Goal: Task Accomplishment & Management: Use online tool/utility

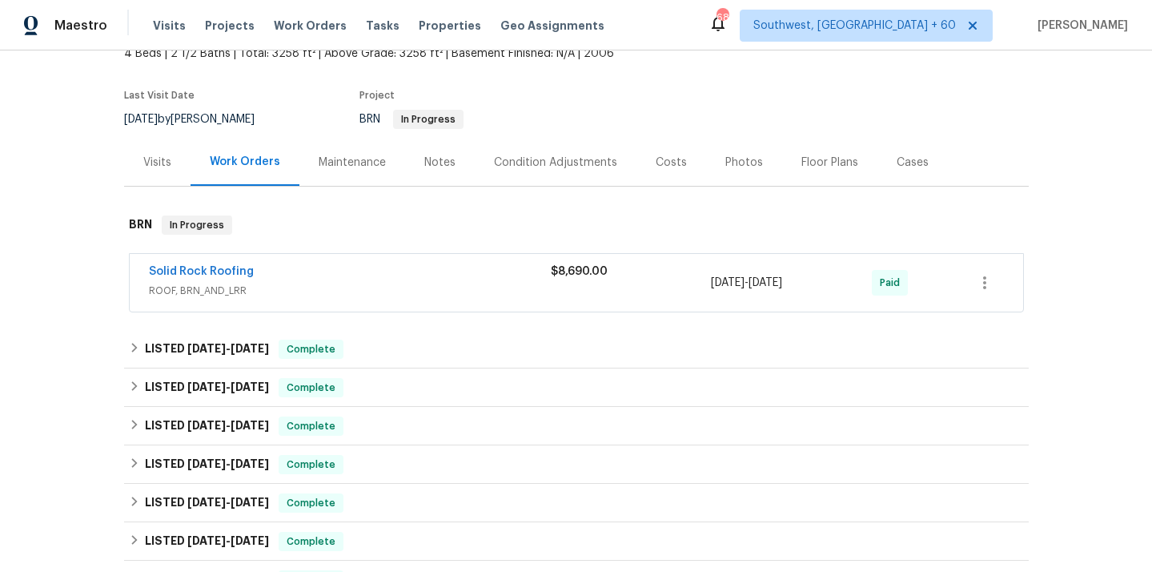
scroll to position [102, 0]
click at [214, 296] on span "ROOF, BRN_AND_LRR" at bounding box center [350, 292] width 402 height 16
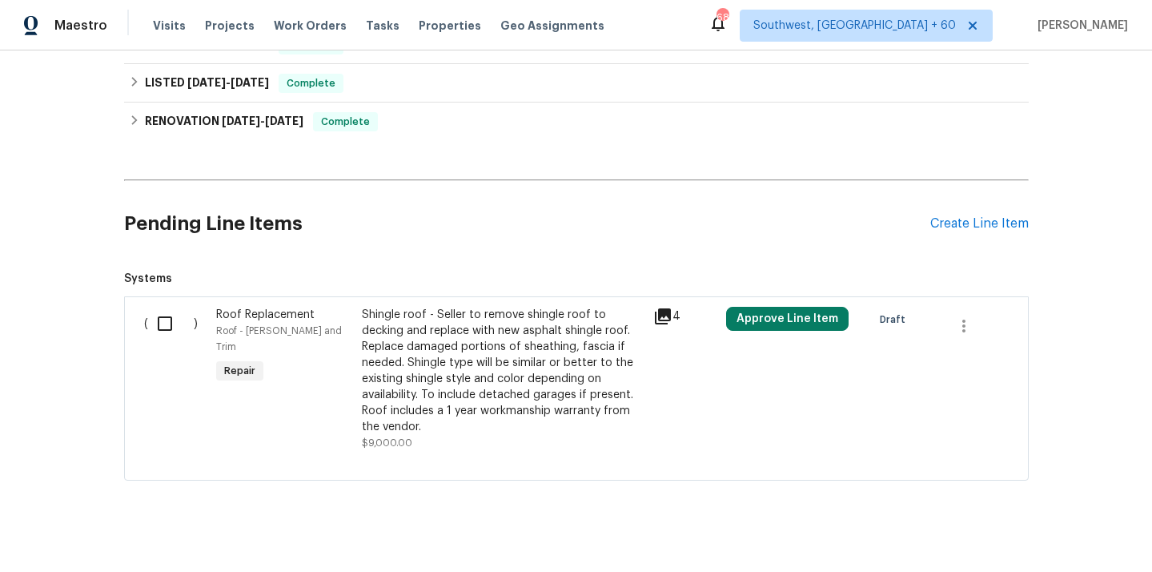
scroll to position [1087, 0]
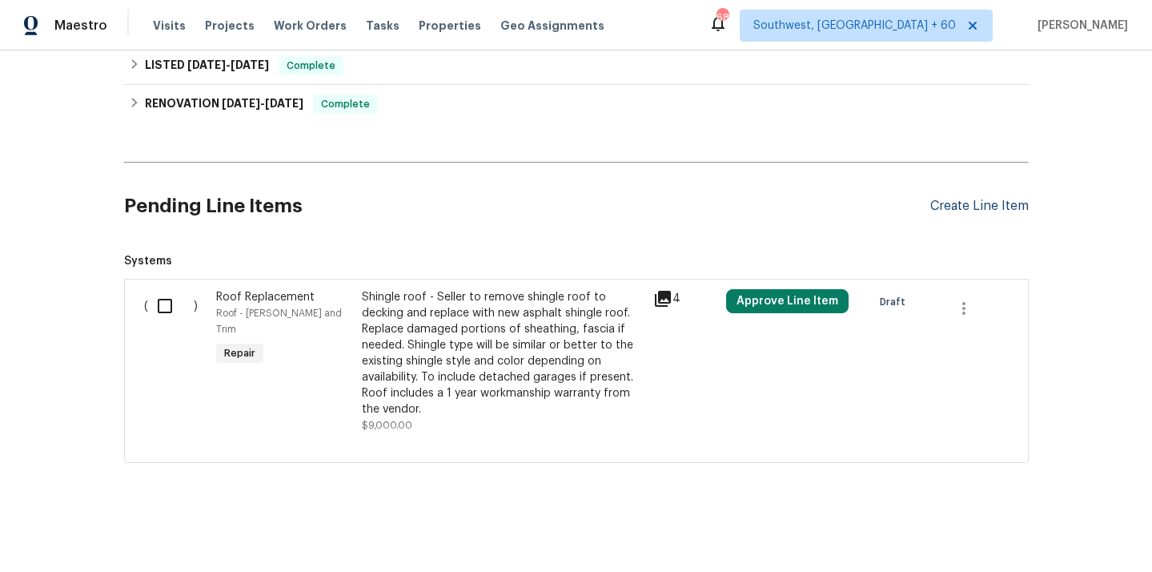
click at [967, 199] on div "Create Line Item" at bounding box center [979, 206] width 98 height 15
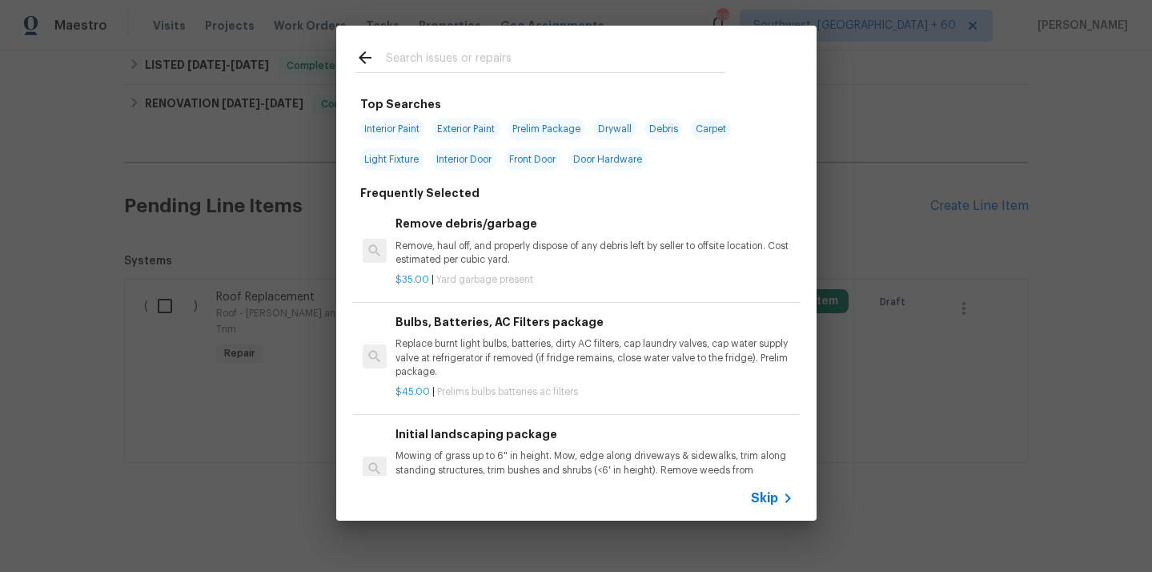
click at [766, 493] on span "Skip" at bounding box center [764, 498] width 27 height 16
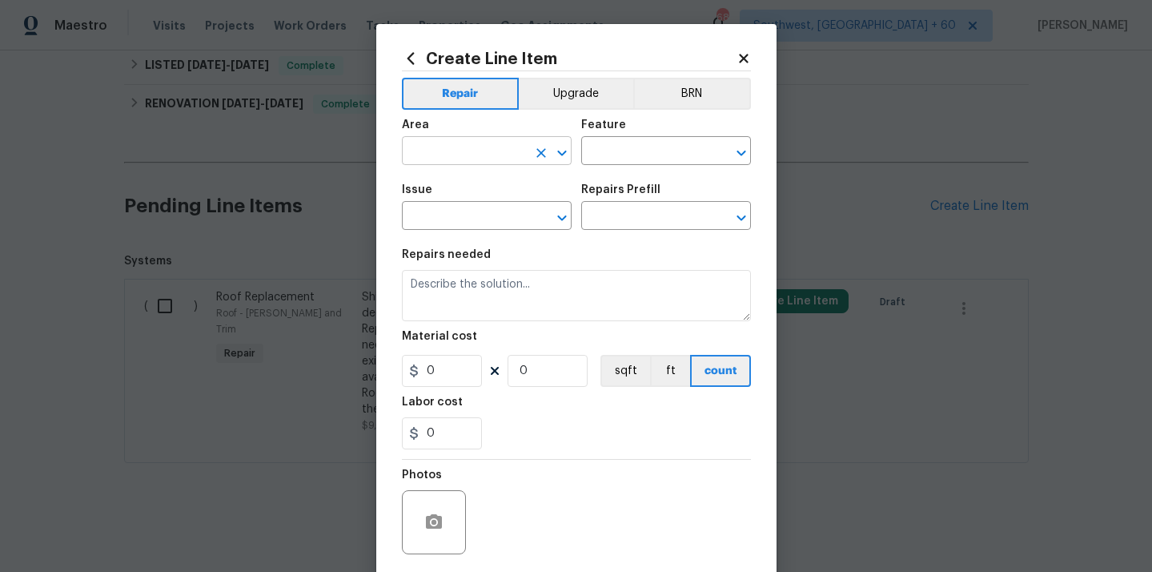
click at [434, 145] on input "text" at bounding box center [464, 152] width 125 height 25
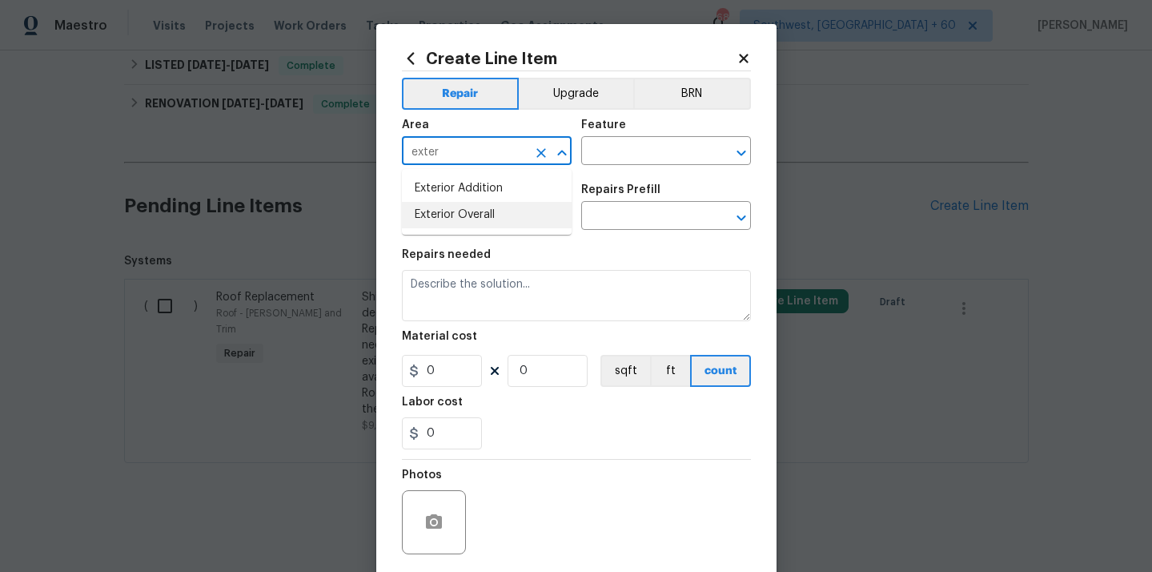
click at [428, 209] on li "Exterior Overall" at bounding box center [487, 215] width 170 height 26
type input "Exterior Overall"
click at [661, 140] on input "text" at bounding box center [643, 152] width 125 height 25
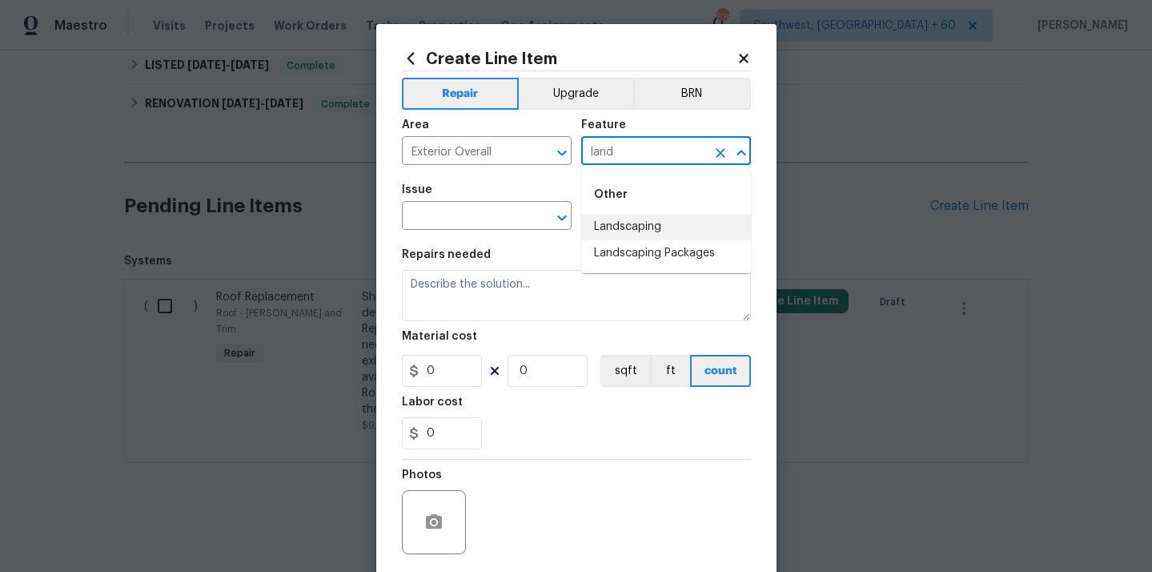
click at [659, 219] on li "Landscaping" at bounding box center [666, 227] width 170 height 26
type input "Landscaping"
click at [439, 218] on input "text" at bounding box center [464, 217] width 125 height 25
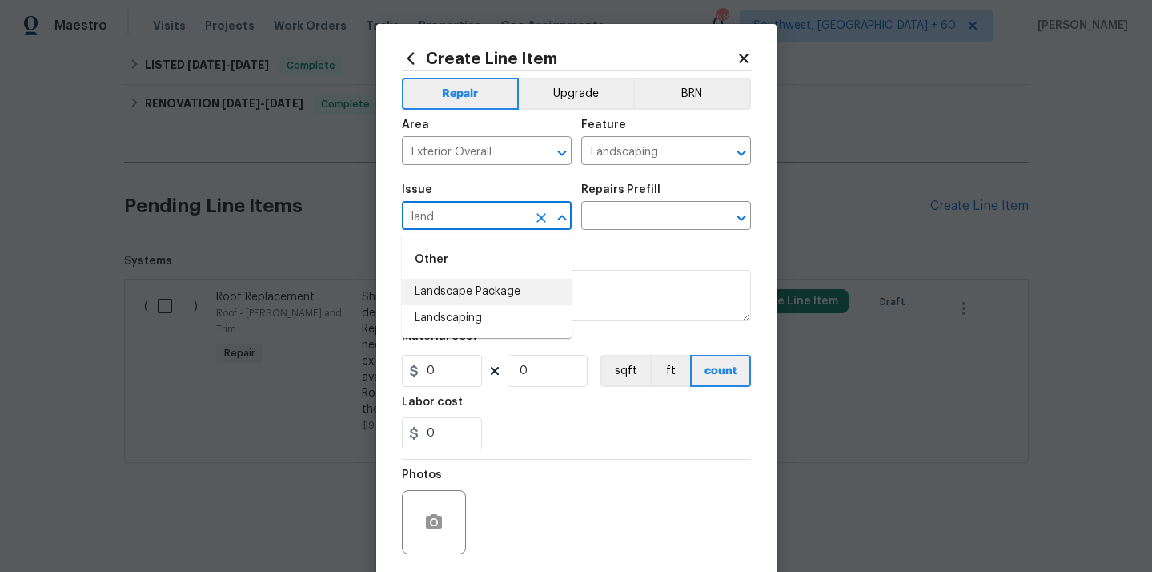
click at [456, 290] on li "Landscape Package" at bounding box center [487, 292] width 170 height 26
type input "Landscape Package"
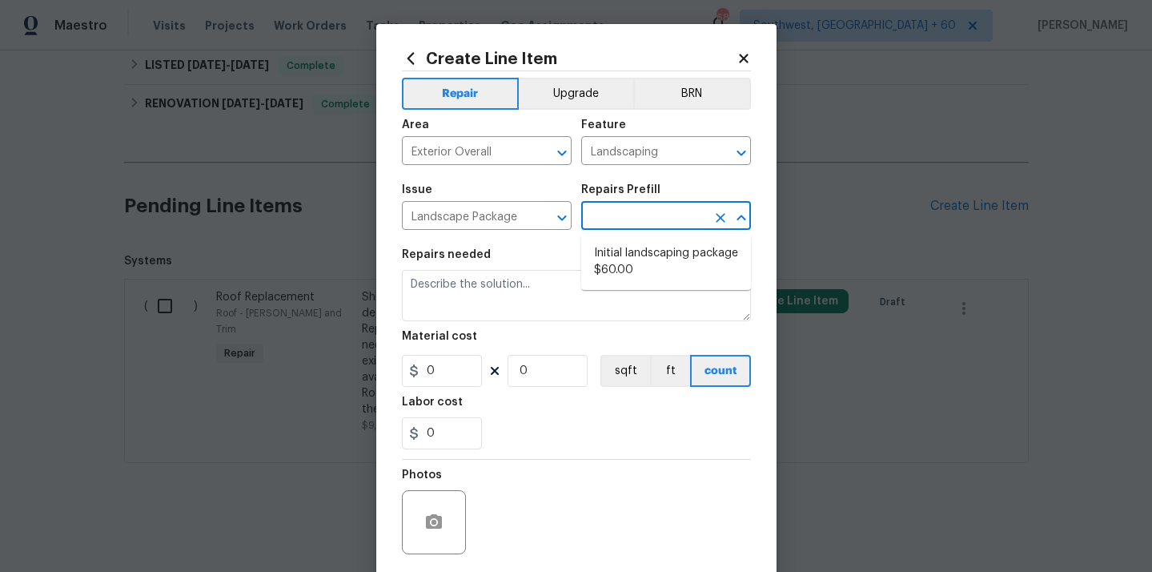
click at [657, 223] on input "text" at bounding box center [643, 217] width 125 height 25
click at [643, 252] on li "Initial landscaping package $60.00" at bounding box center [666, 261] width 170 height 43
type input "Home Readiness Packages"
type input "Initial landscaping package $60.00"
type textarea "Mowing of grass up to 6" in height. Mow, edge along driveways & sidewalks, trim…"
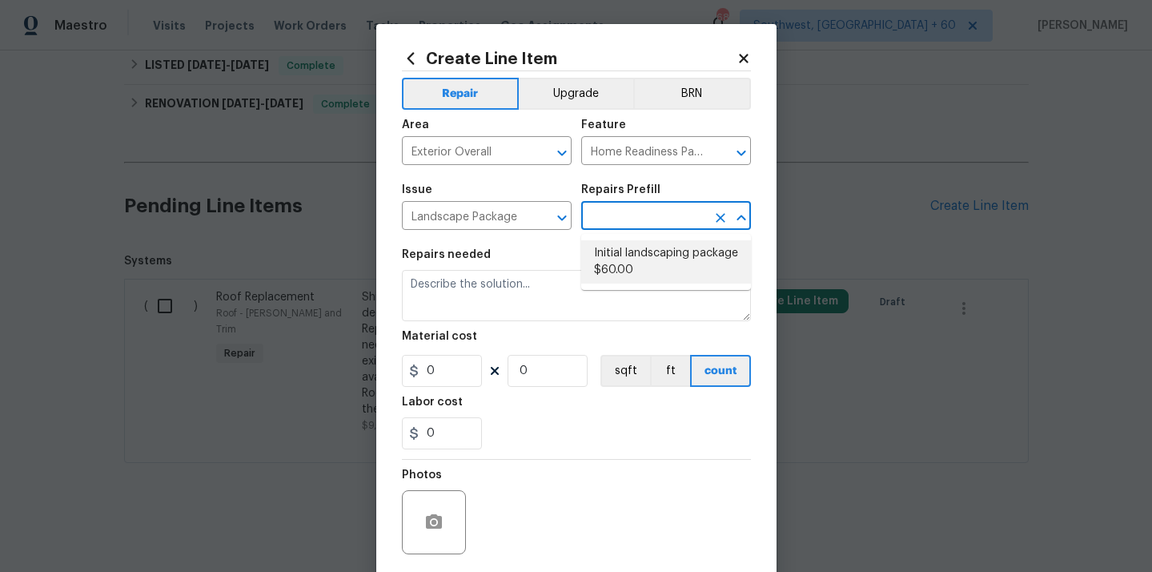
type input "60"
type input "1"
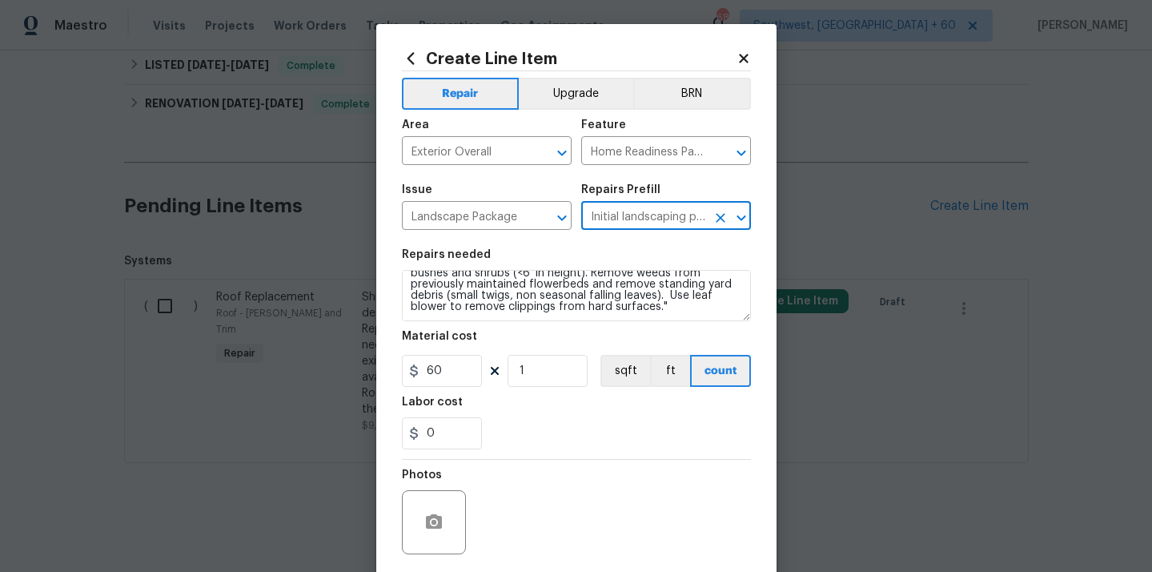
scroll to position [0, 0]
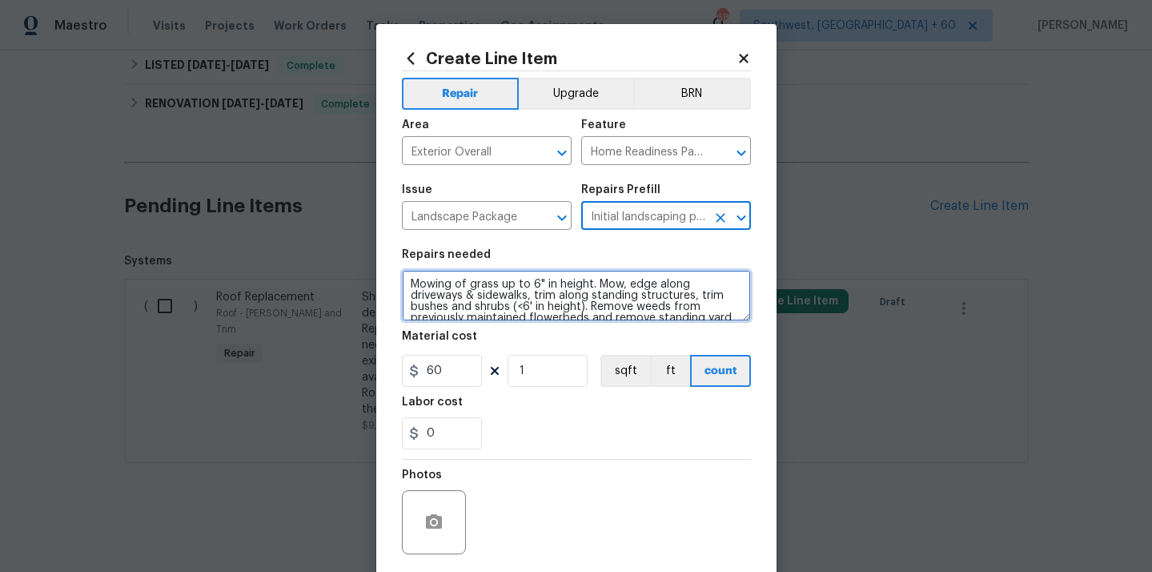
click at [528, 307] on textarea "Mowing of grass up to 6" in height. Mow, edge along driveways & sidewalks, trim…" at bounding box center [576, 295] width 349 height 51
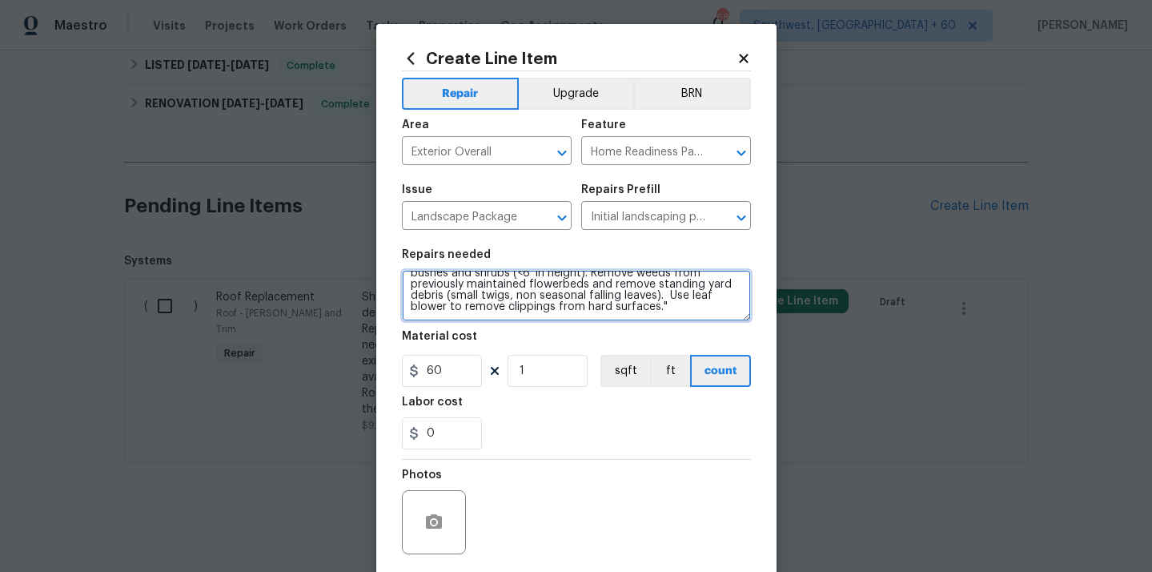
drag, startPoint x: 408, startPoint y: 282, endPoint x: 621, endPoint y: 331, distance: 218.5
click at [621, 331] on section "Repairs needed Mowing of grass up to 6" in height. Mow, edge along driveways & …" at bounding box center [576, 348] width 349 height 219
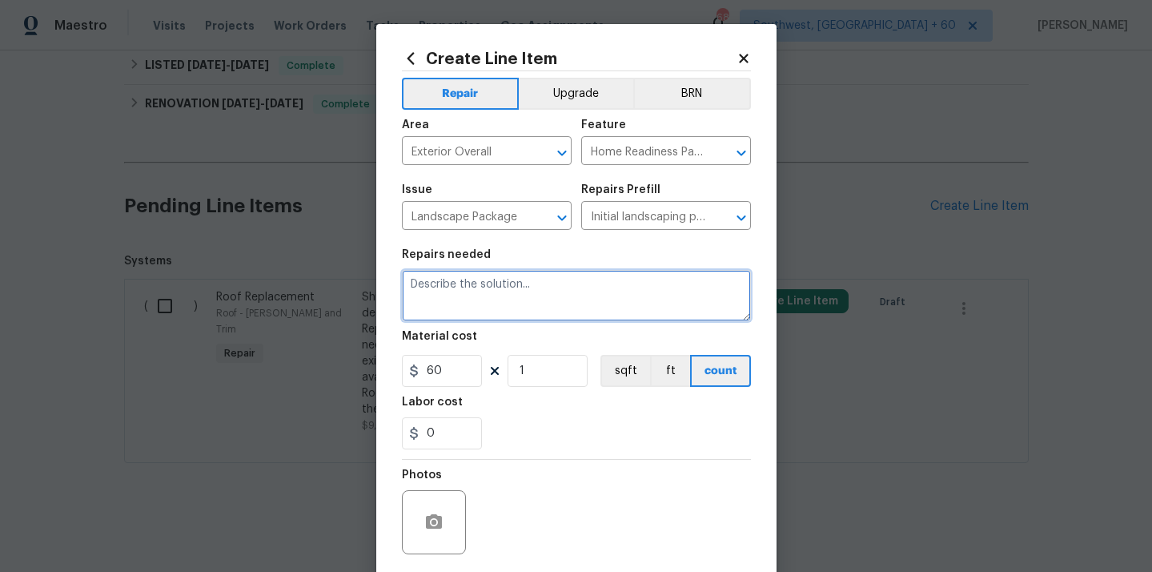
scroll to position [0, 0]
paste textarea "Landscaping: Please remove weeds and/or grass from landscape bed(s). Landscapin…"
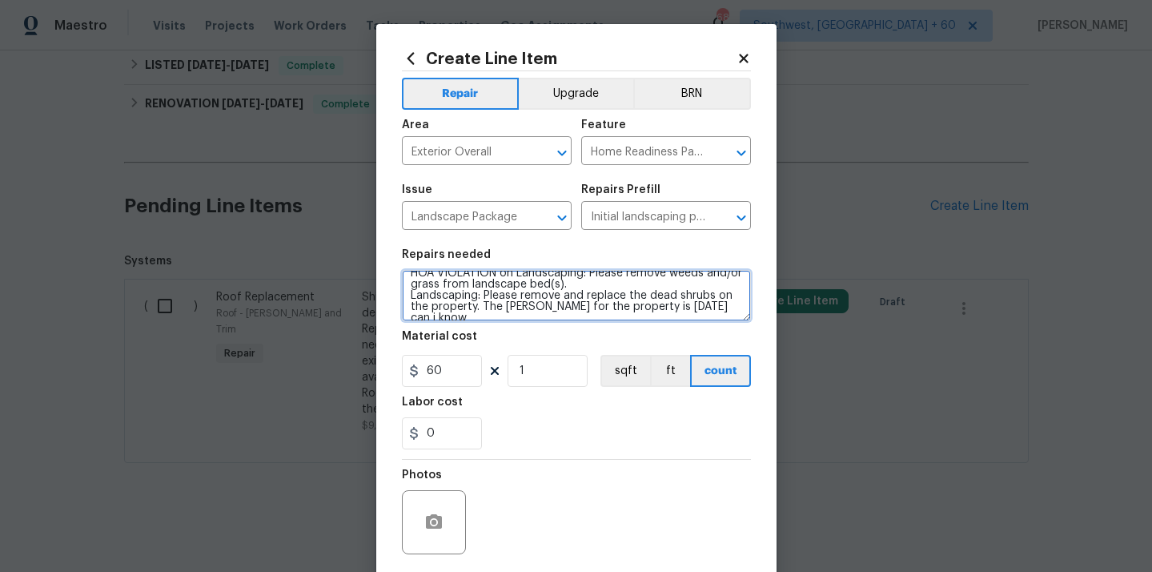
scroll to position [14, 0]
click at [653, 303] on textarea "HOA VIOLATION on Landscaping: Please remove weeds and/or grass from landscape b…" at bounding box center [576, 295] width 349 height 51
click at [459, 311] on textarea "HOA VIOLATION on Landscaping: Please remove weeds and/or grass from landscape b…" at bounding box center [576, 295] width 349 height 51
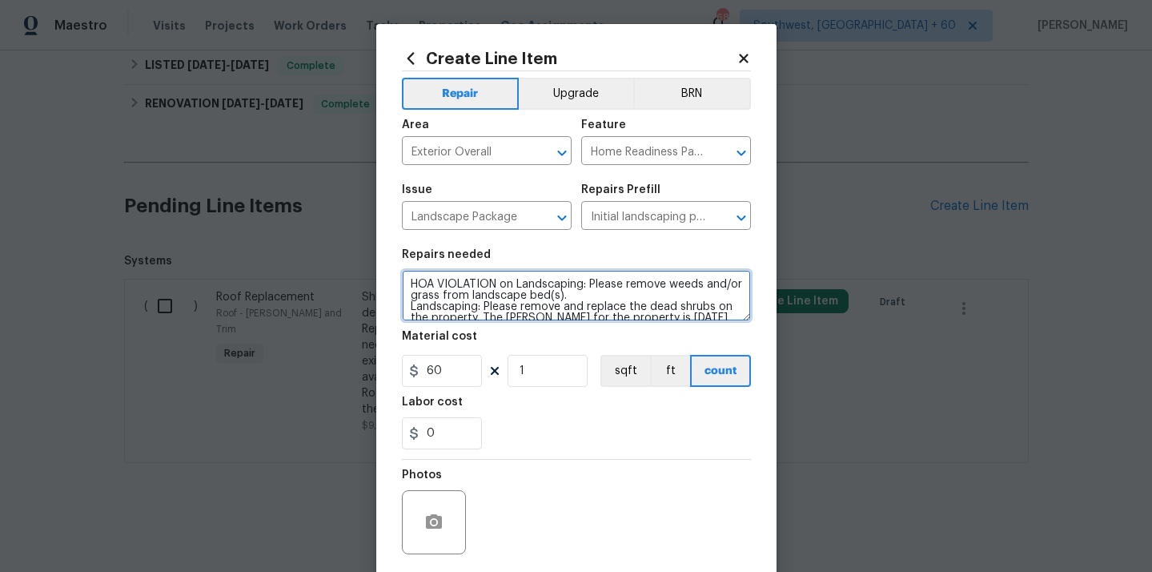
scroll to position [34, 0]
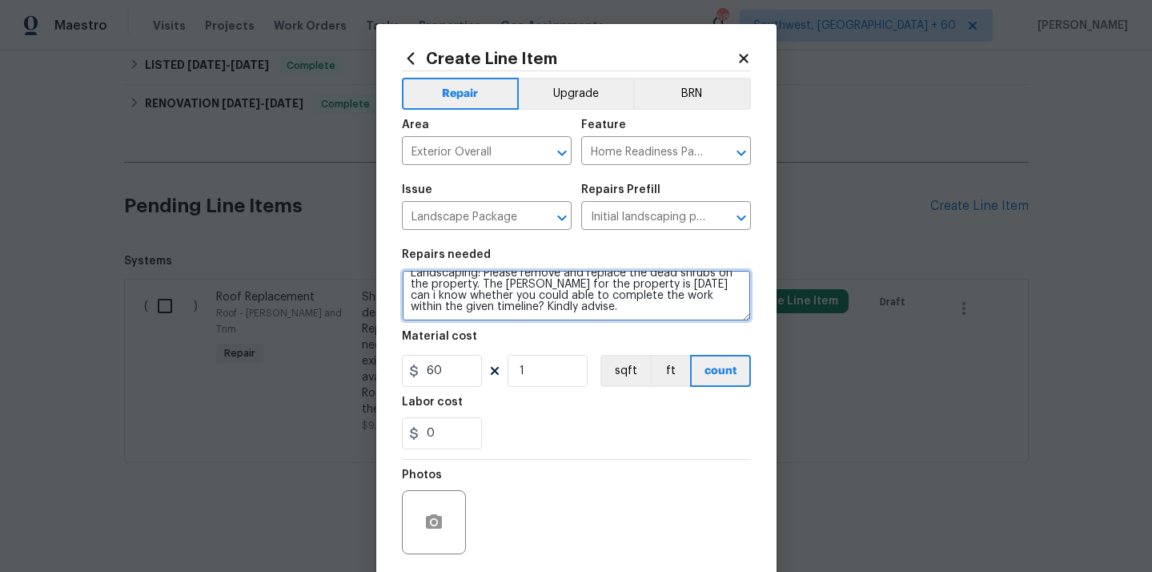
type textarea "HOA VIOLATION on Landscaping: Please remove weeds and/or grass from landscape b…"
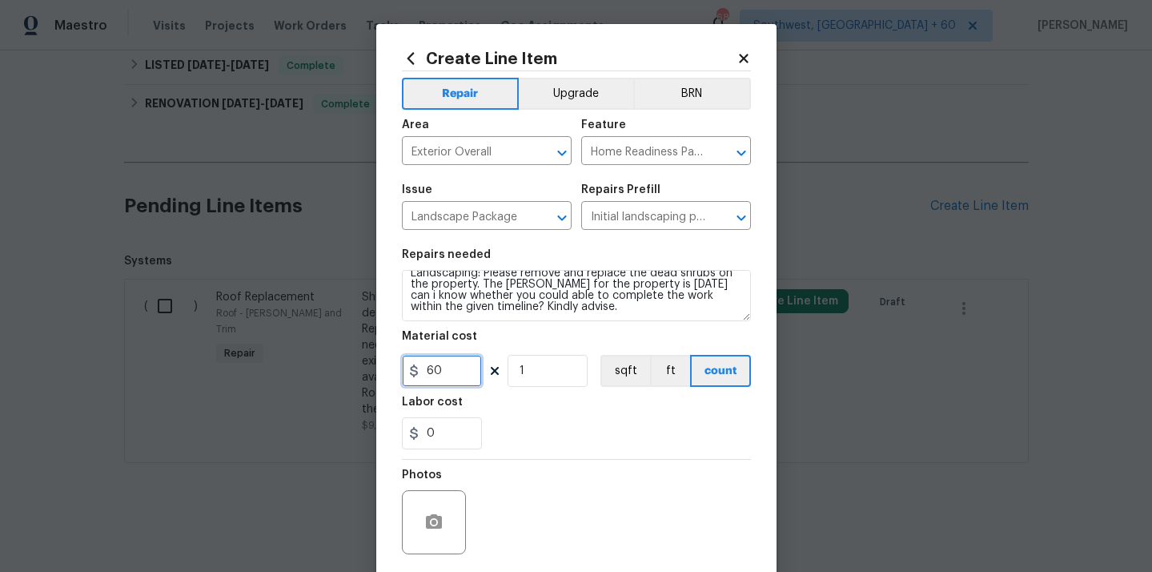
click at [448, 366] on input "60" at bounding box center [442, 371] width 80 height 32
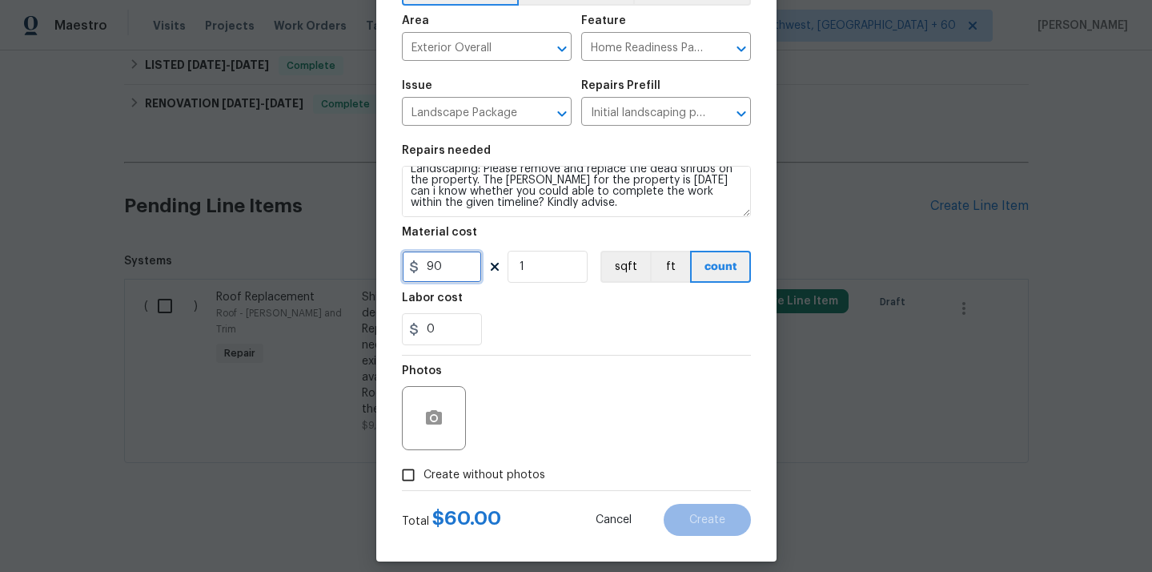
scroll to position [119, 0]
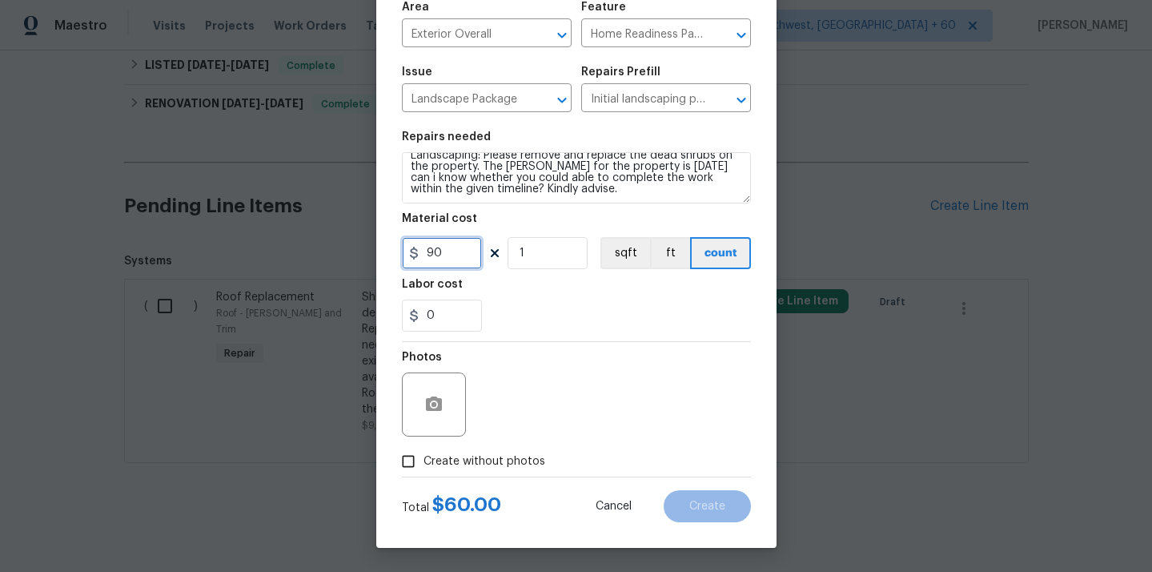
type input "90"
click at [403, 463] on input "Create without photos" at bounding box center [408, 461] width 30 height 30
checkbox input "true"
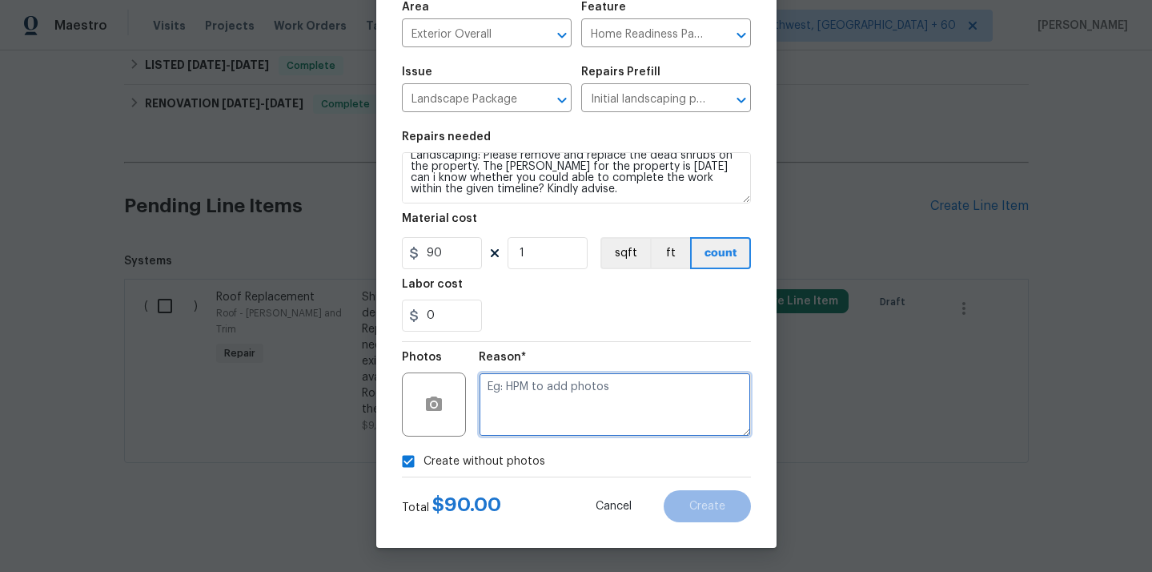
click at [518, 416] on textarea at bounding box center [615, 404] width 272 height 64
type textarea "NA"
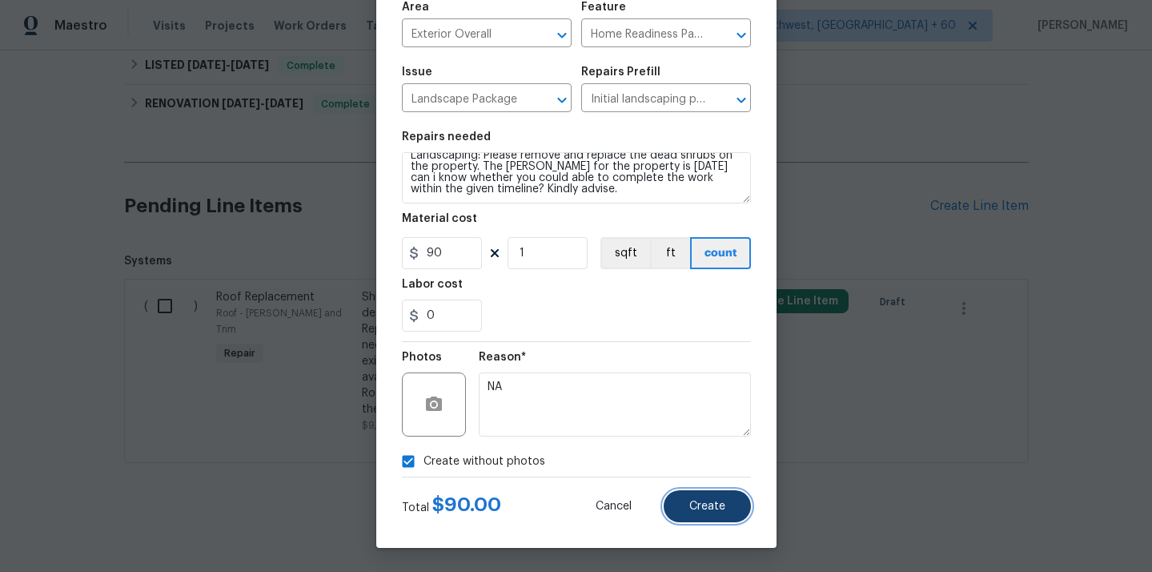
click at [717, 500] on span "Create" at bounding box center [707, 506] width 36 height 12
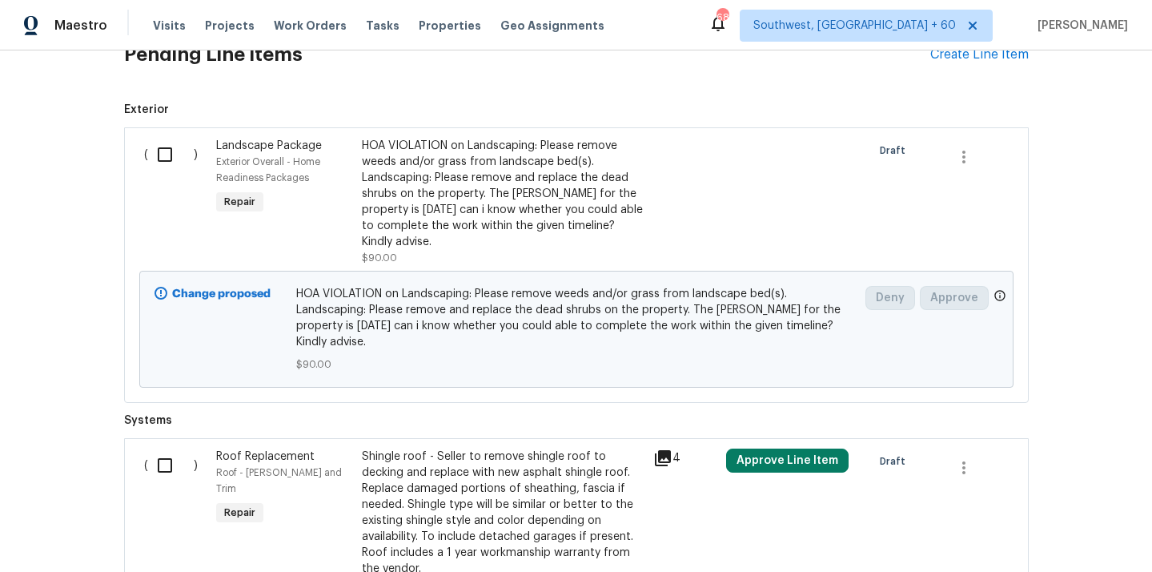
scroll to position [1180, 0]
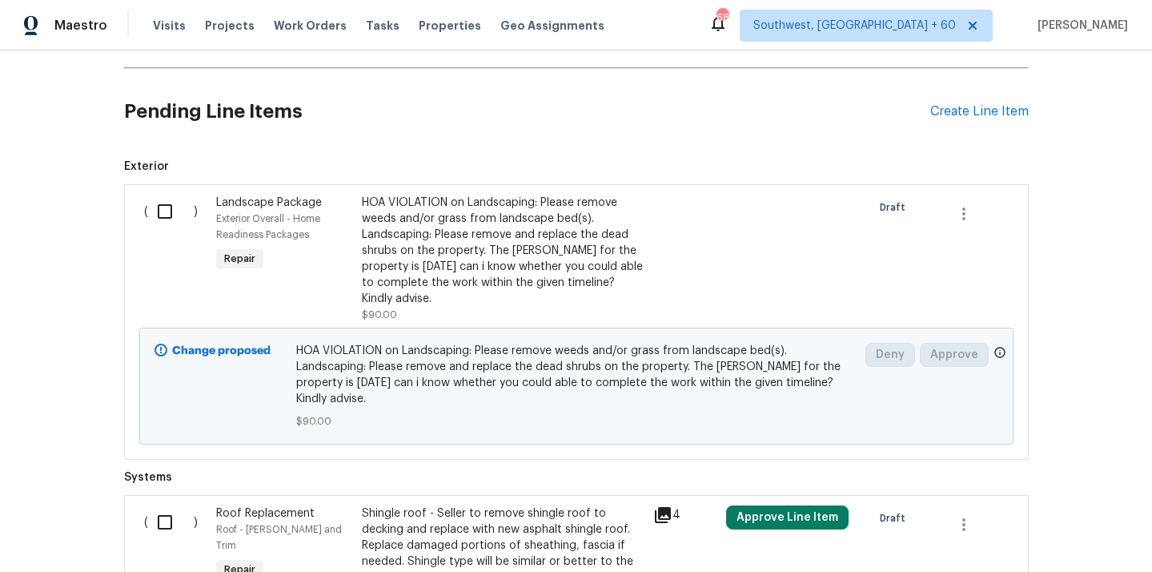
click at [167, 217] on input "checkbox" at bounding box center [171, 212] width 46 height 34
checkbox input "true"
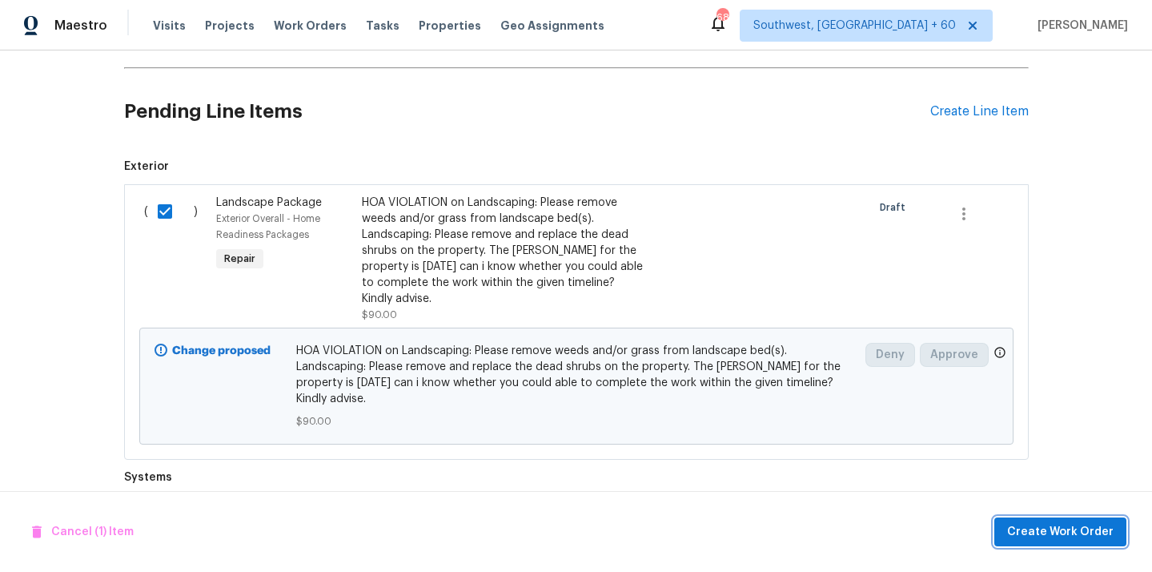
click at [1016, 522] on span "Create Work Order" at bounding box center [1060, 532] width 107 height 20
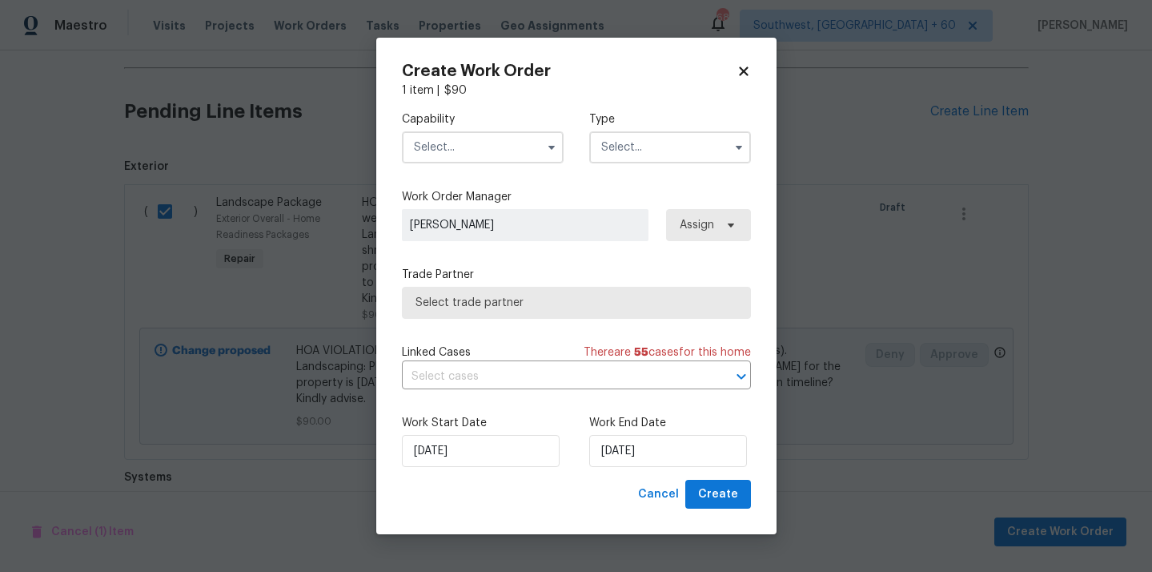
click at [503, 139] on input "text" at bounding box center [483, 147] width 162 height 32
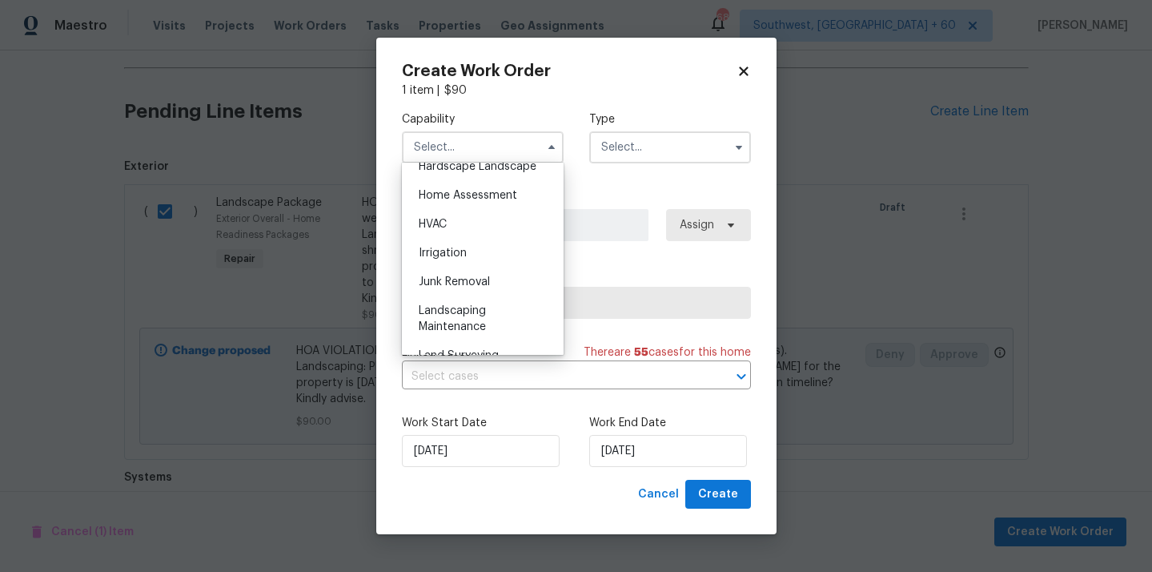
scroll to position [935, 0]
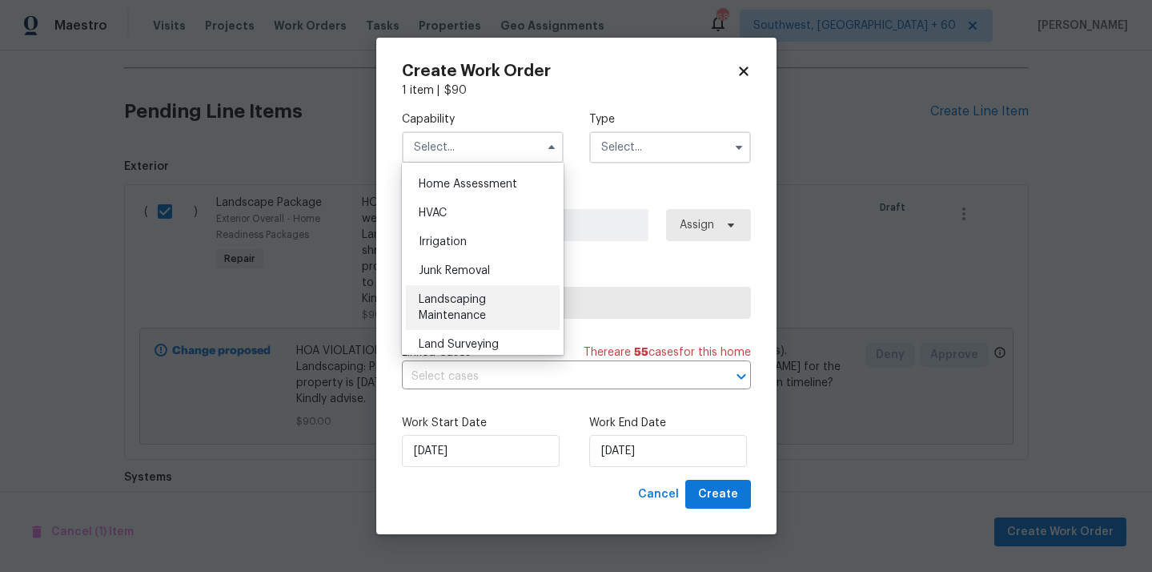
click at [442, 299] on span "Landscaping Maintenance" at bounding box center [452, 307] width 67 height 27
type input "Landscaping Maintenance"
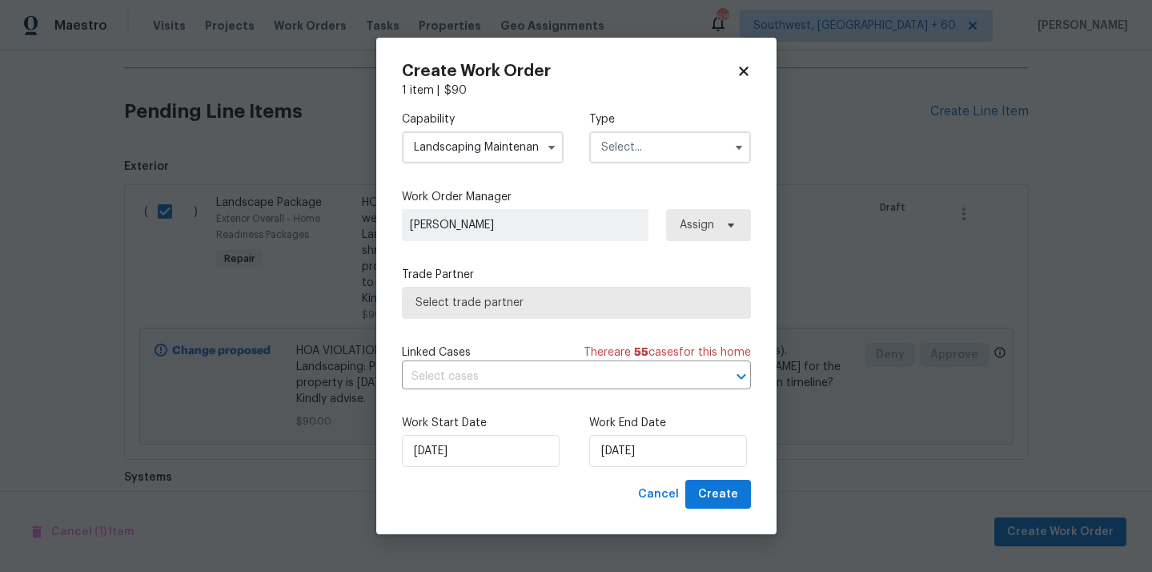
click at [666, 139] on input "text" at bounding box center [670, 147] width 162 height 32
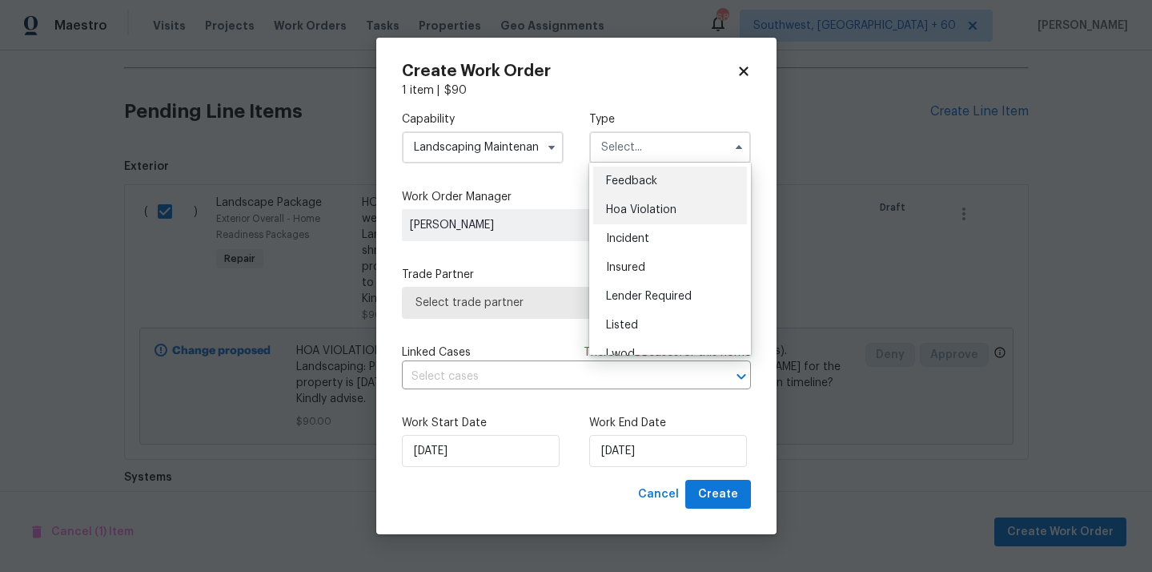
click at [662, 208] on span "Hoa Violation" at bounding box center [641, 209] width 70 height 11
type input "Hoa Violation"
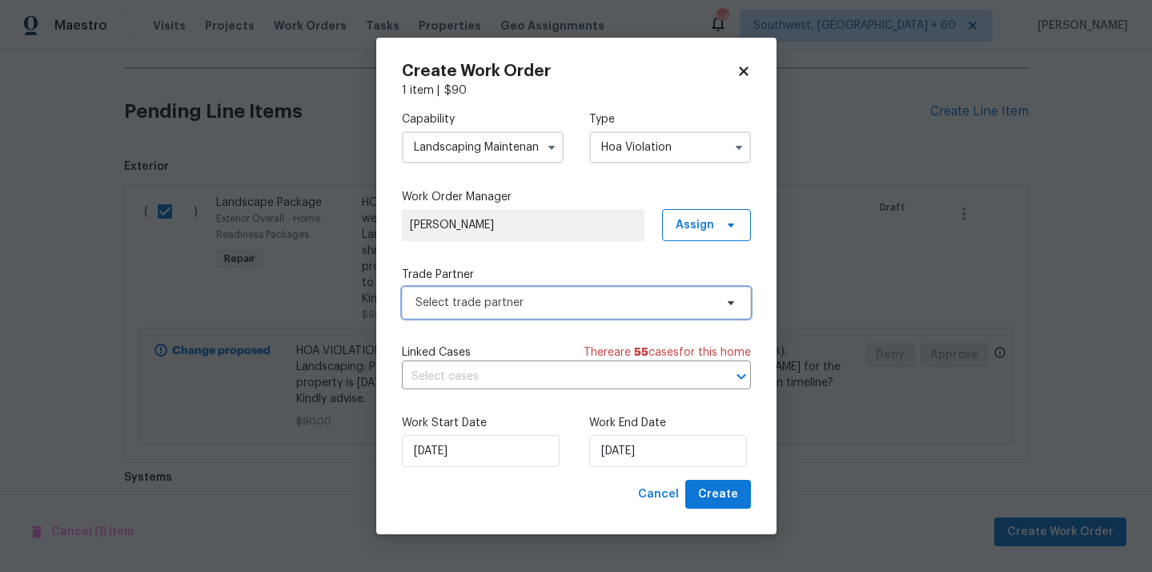
click at [531, 308] on span "Select trade partner" at bounding box center [565, 303] width 299 height 16
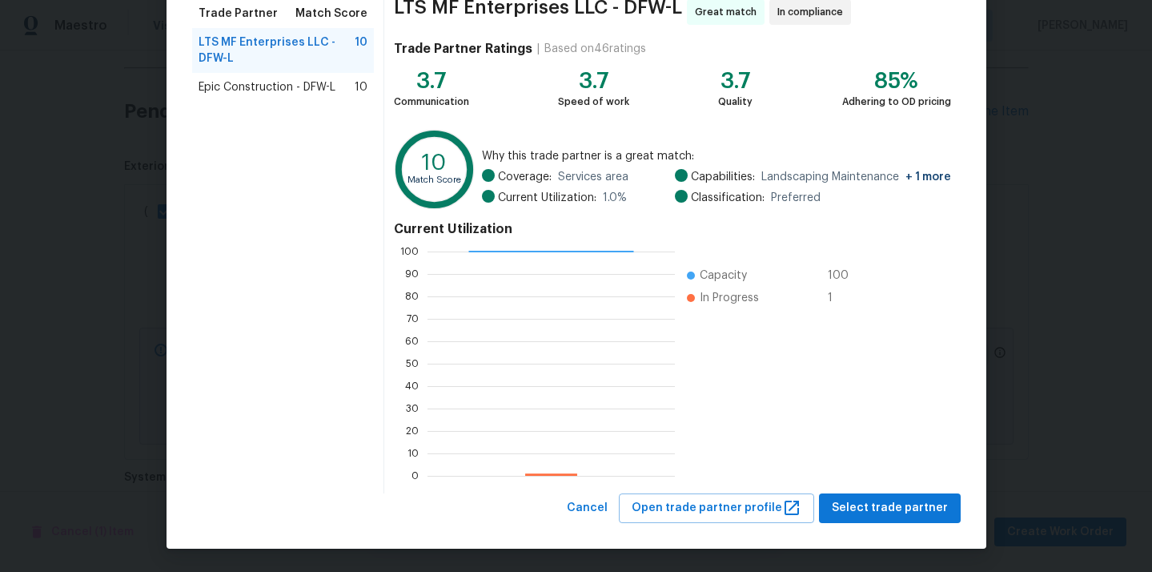
scroll to position [0, 0]
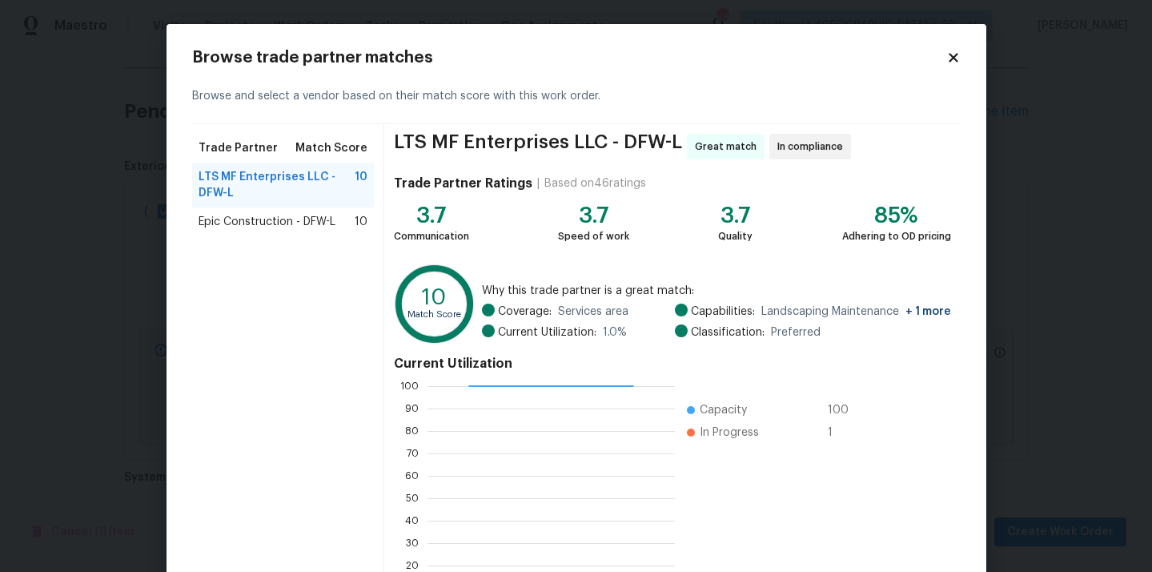
click at [958, 54] on icon at bounding box center [953, 57] width 14 height 14
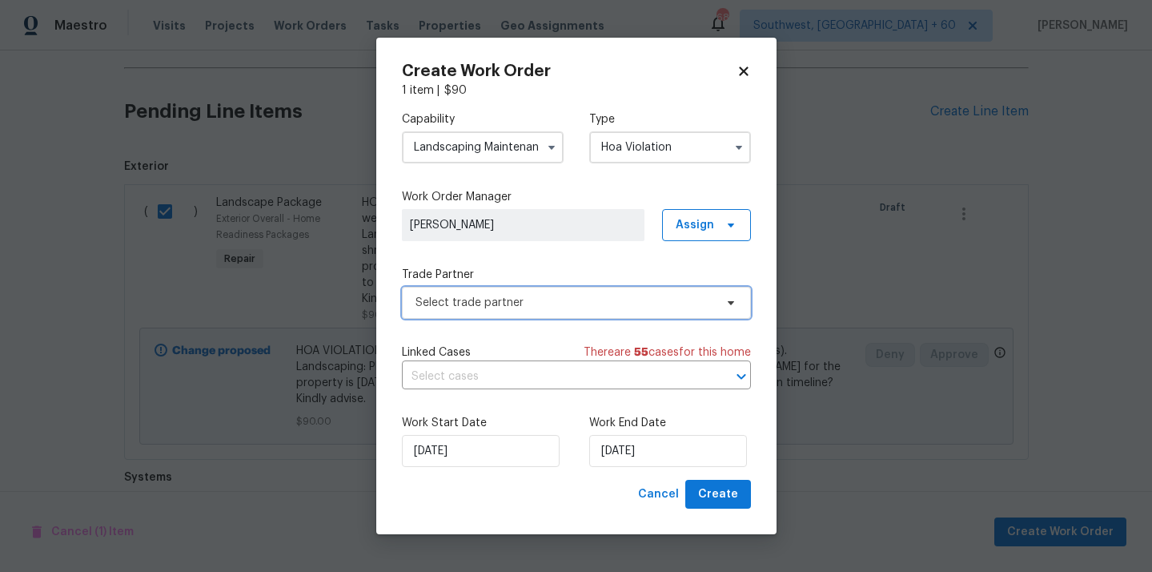
click at [460, 308] on span "Select trade partner" at bounding box center [565, 303] width 299 height 16
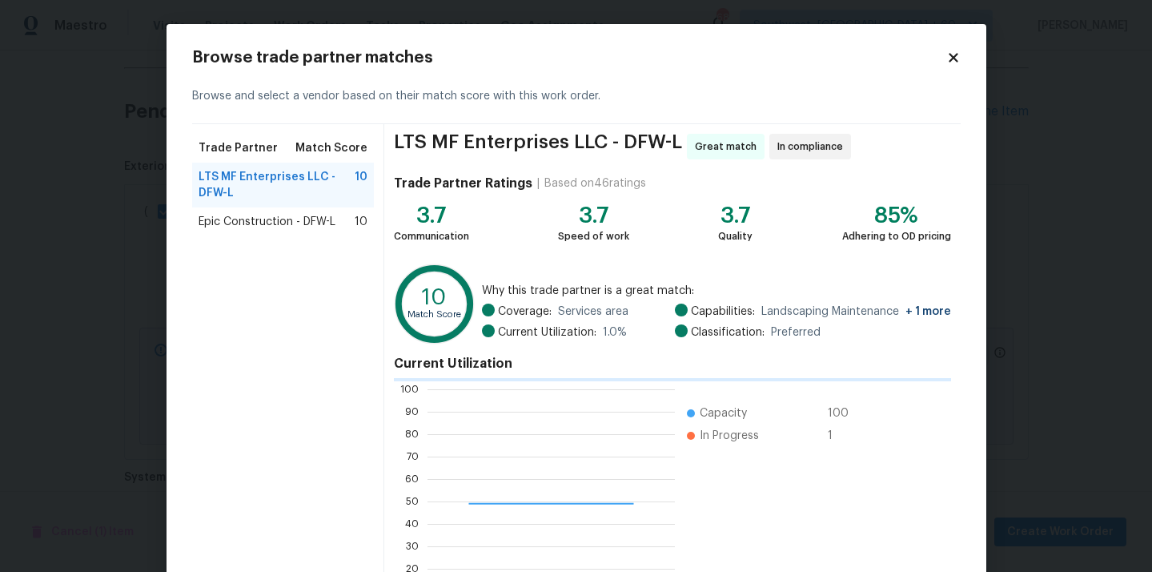
scroll to position [224, 247]
click at [949, 61] on icon at bounding box center [953, 57] width 9 height 9
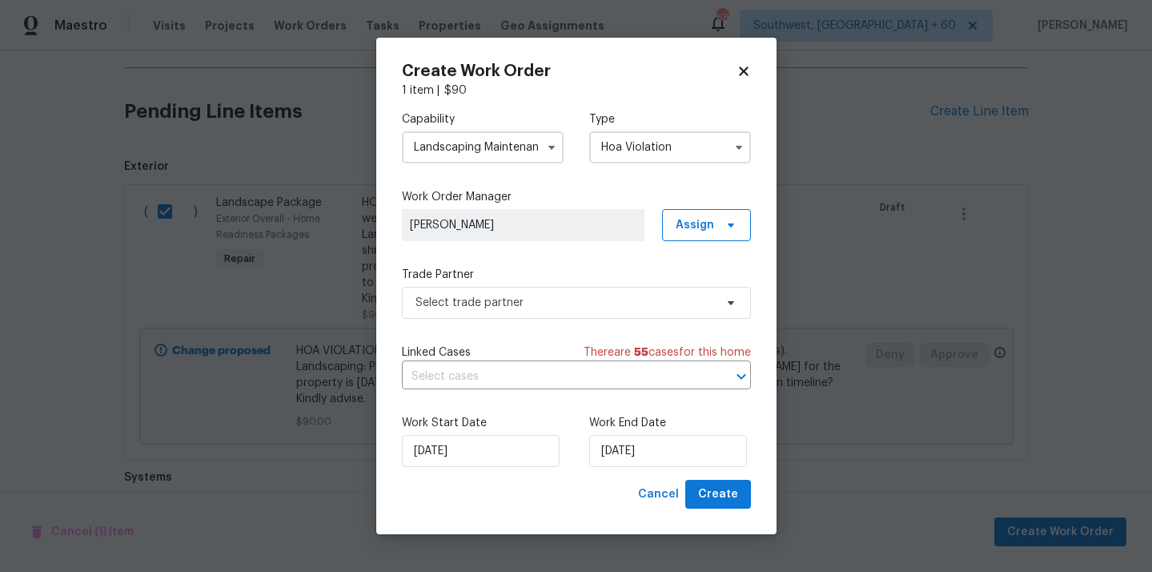
click at [475, 157] on input "Landscaping Maintenance" at bounding box center [483, 147] width 162 height 32
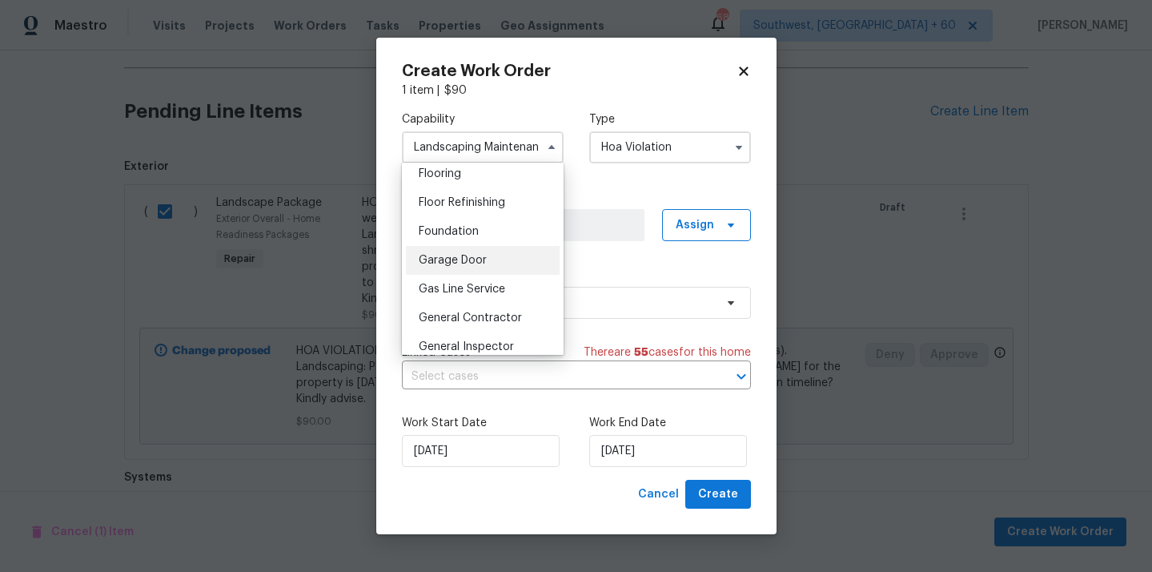
scroll to position [668, 0]
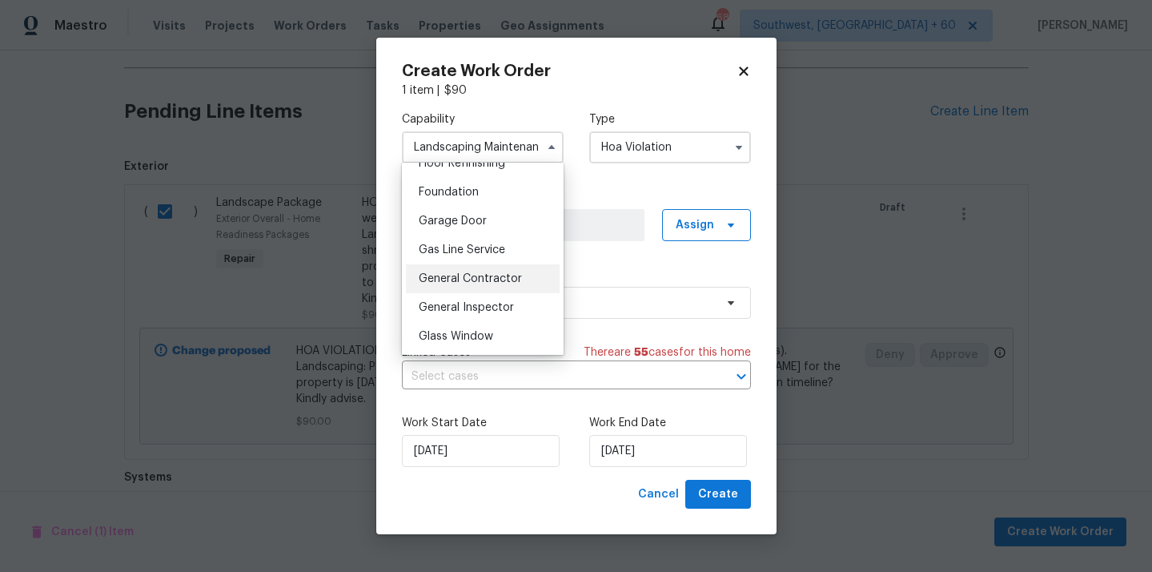
click at [459, 285] on div "General Contractor" at bounding box center [483, 278] width 154 height 29
type input "General Contractor"
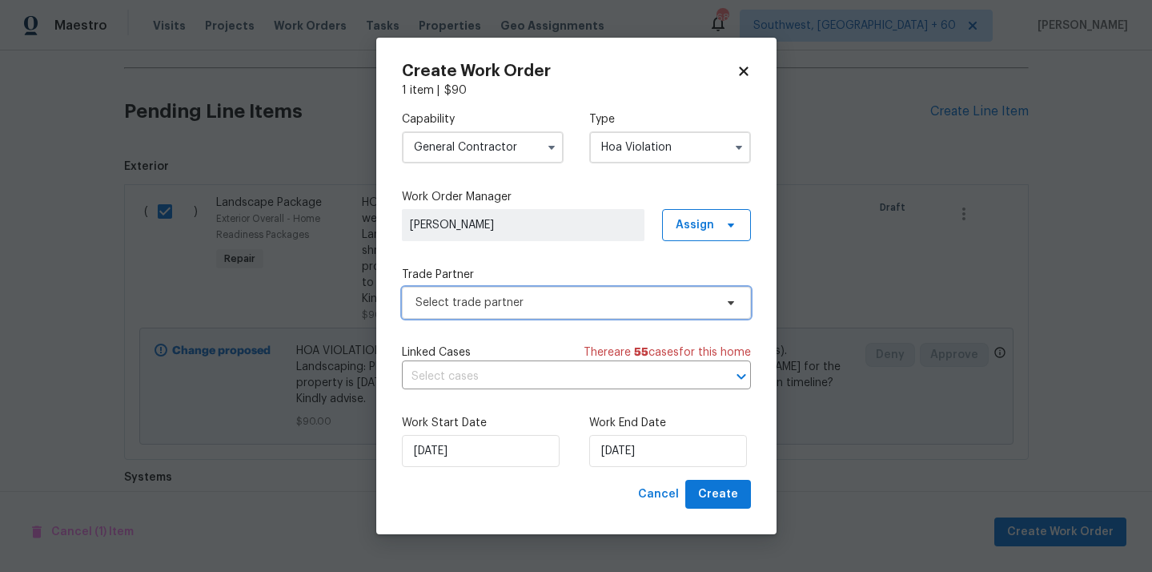
click at [452, 287] on span "Select trade partner" at bounding box center [576, 303] width 349 height 32
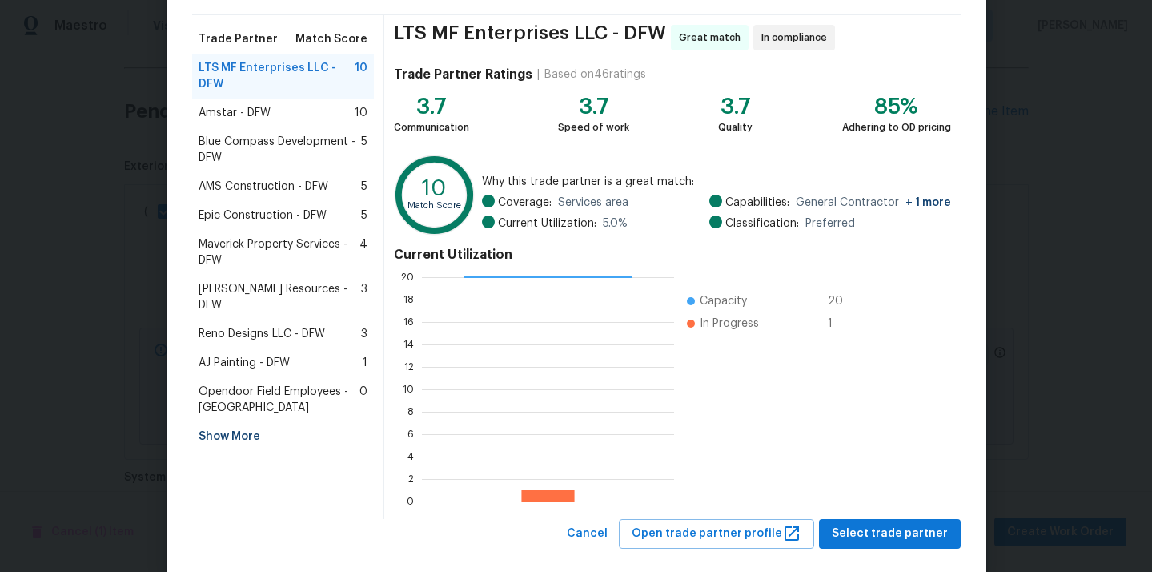
scroll to position [111, 0]
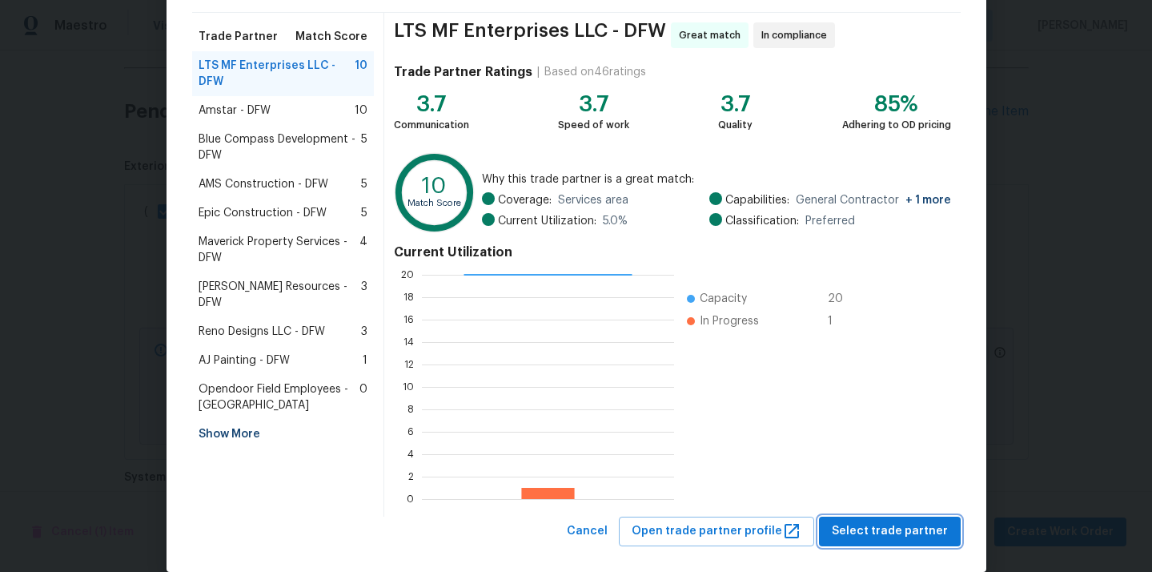
click at [858, 522] on span "Select trade partner" at bounding box center [890, 531] width 116 height 20
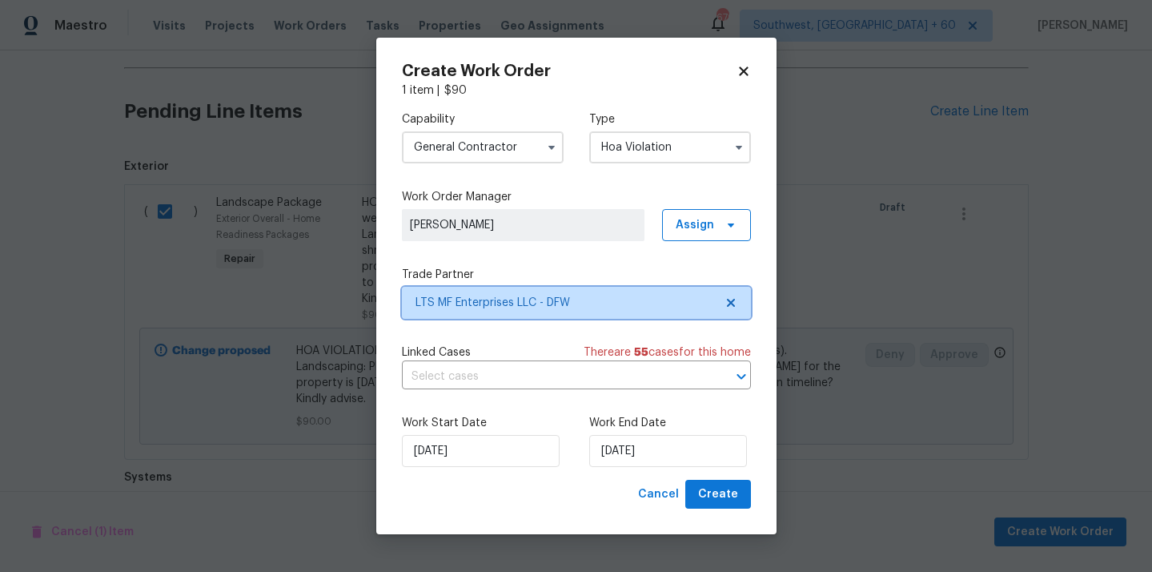
scroll to position [0, 0]
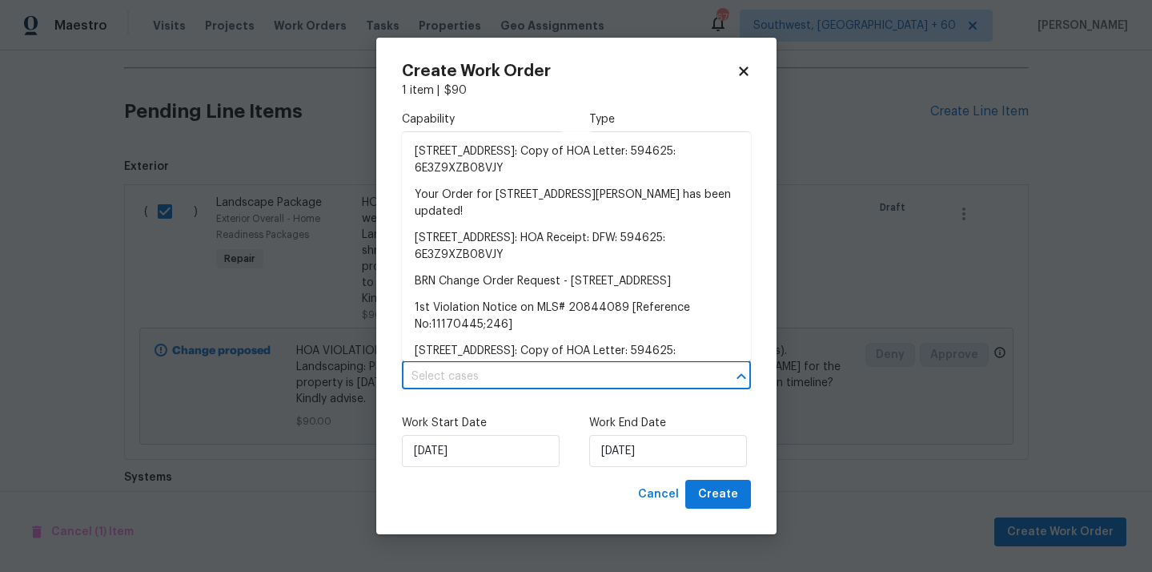
click at [532, 373] on input "text" at bounding box center [554, 376] width 304 height 25
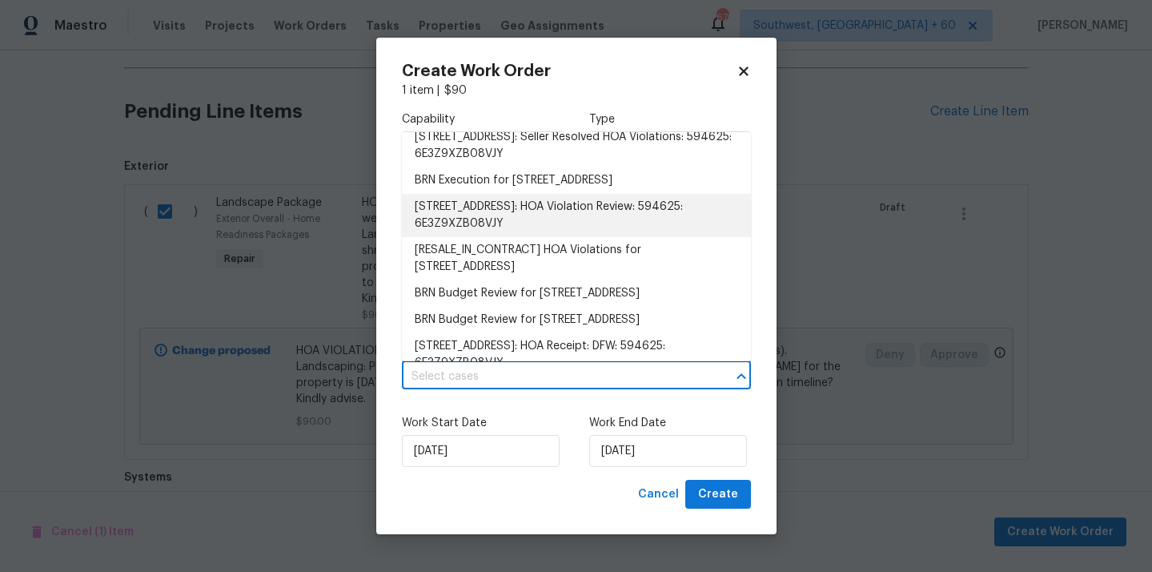
scroll to position [258, 0]
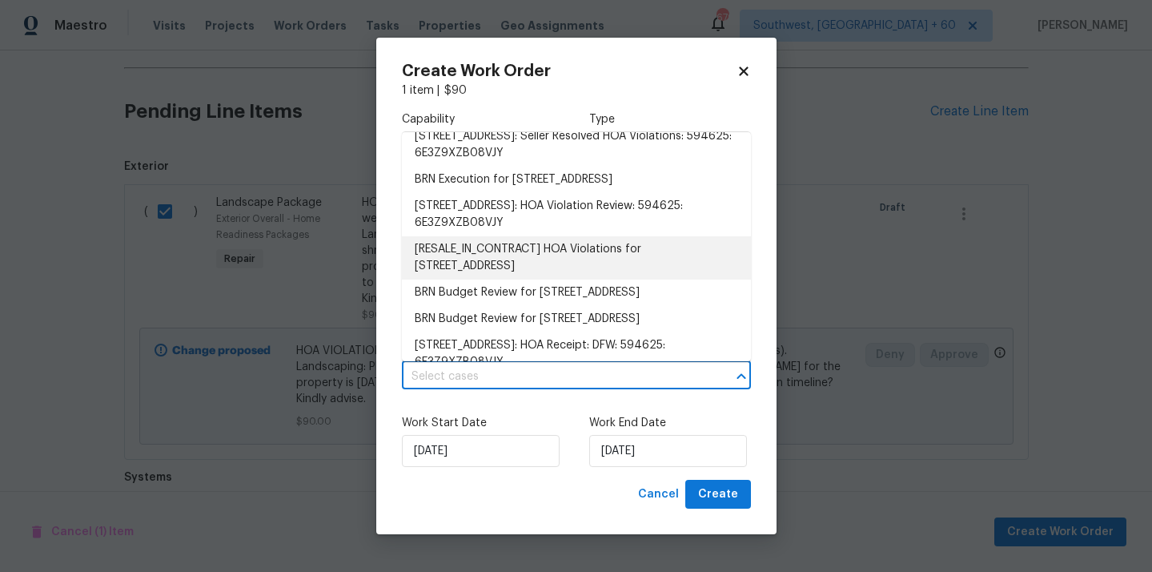
click at [503, 259] on li "[RESALE_IN_CONTRACT] HOA Violations for 1730 Madison Dr, Cedar Hill, TX 75104" at bounding box center [576, 257] width 349 height 43
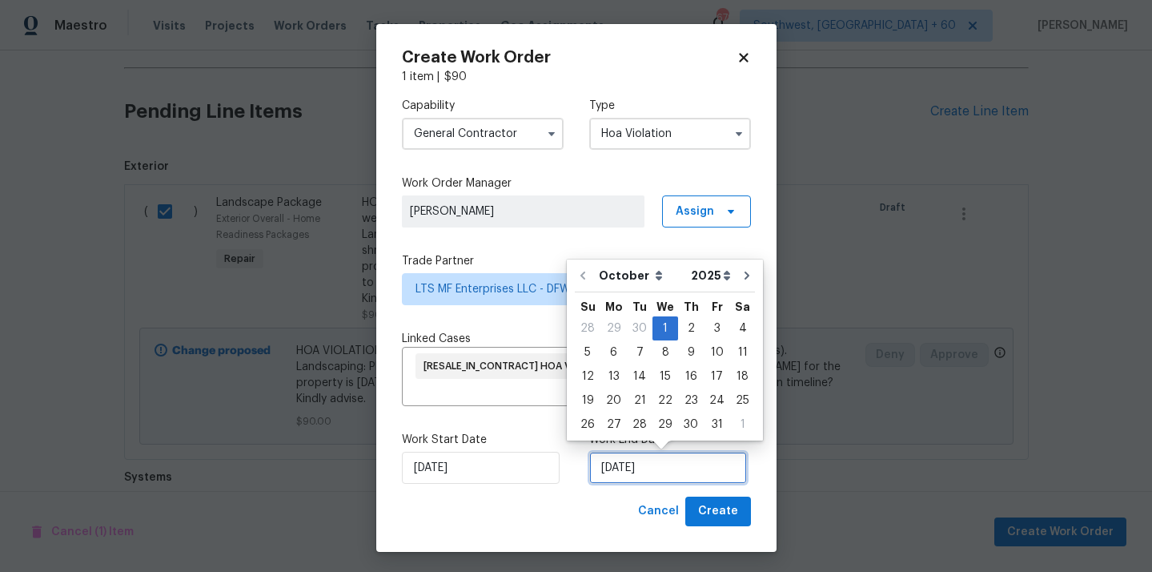
click at [614, 464] on input "01/10/2025" at bounding box center [668, 468] width 158 height 32
click at [715, 326] on div "3" at bounding box center [717, 328] width 26 height 22
click at [681, 473] on input "03/10/2025" at bounding box center [668, 468] width 158 height 32
click at [735, 324] on div "4" at bounding box center [742, 328] width 25 height 22
type input "04/10/2025"
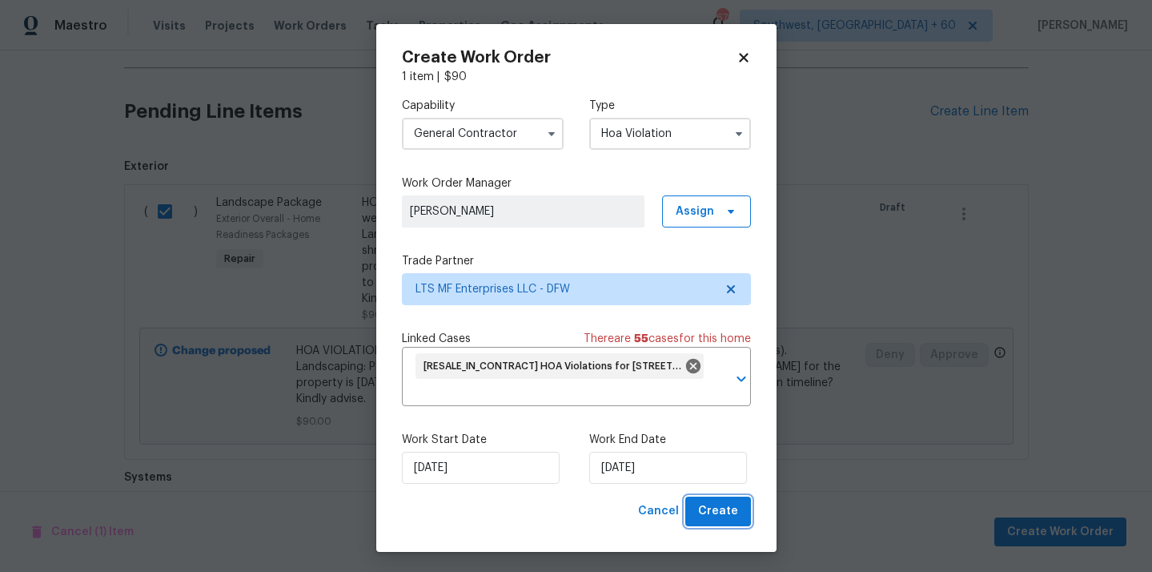
click at [711, 511] on span "Create" at bounding box center [718, 511] width 40 height 20
checkbox input "false"
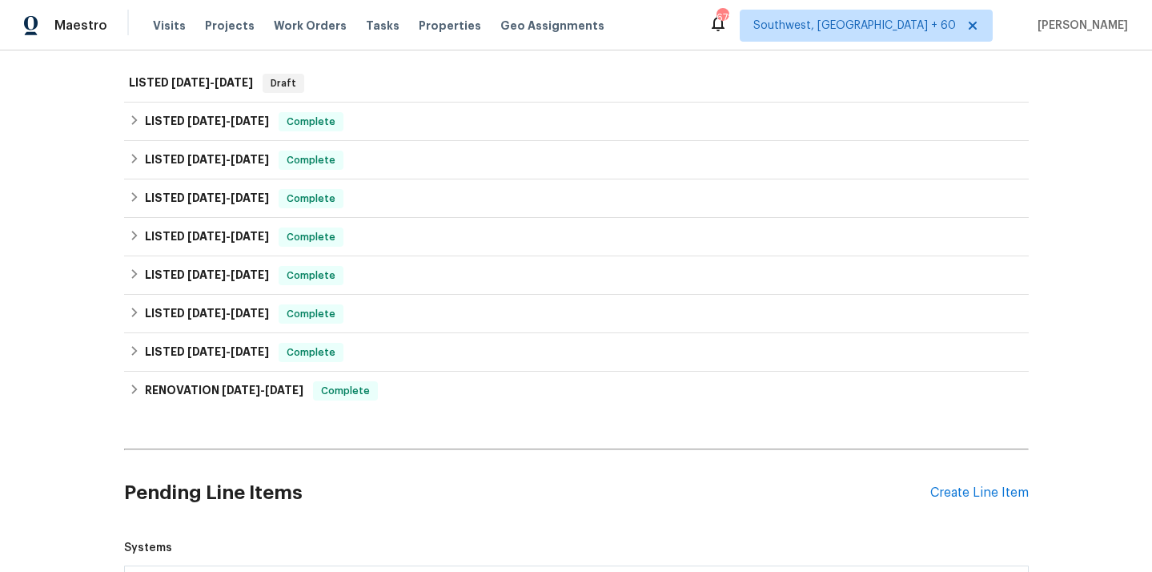
scroll to position [629, 0]
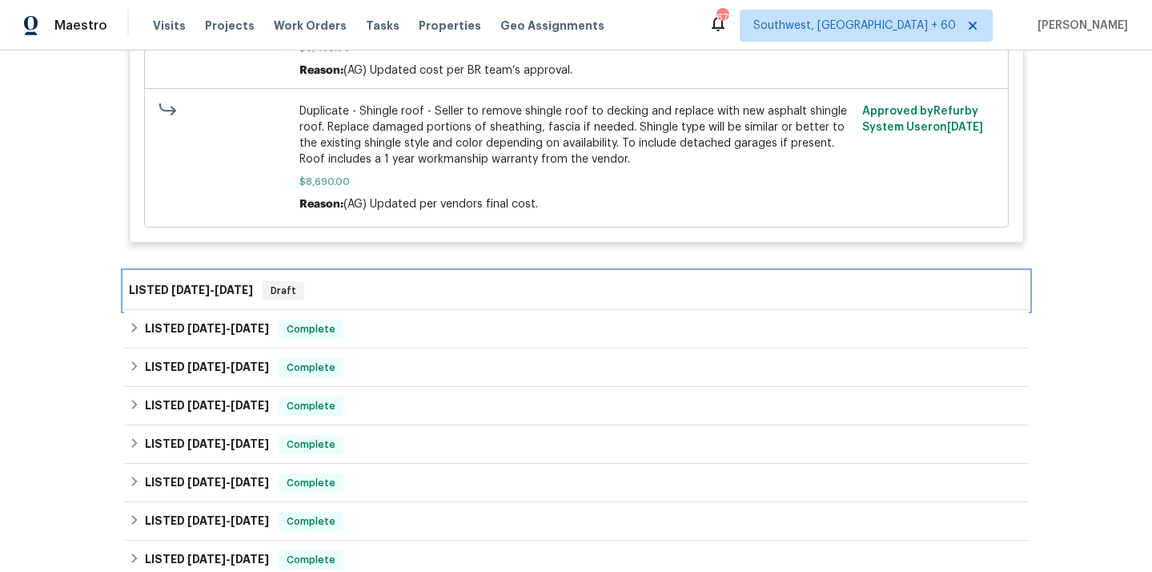
click at [190, 286] on span "10/1/25" at bounding box center [190, 289] width 38 height 11
click at [202, 288] on span "10/1/25" at bounding box center [190, 289] width 38 height 11
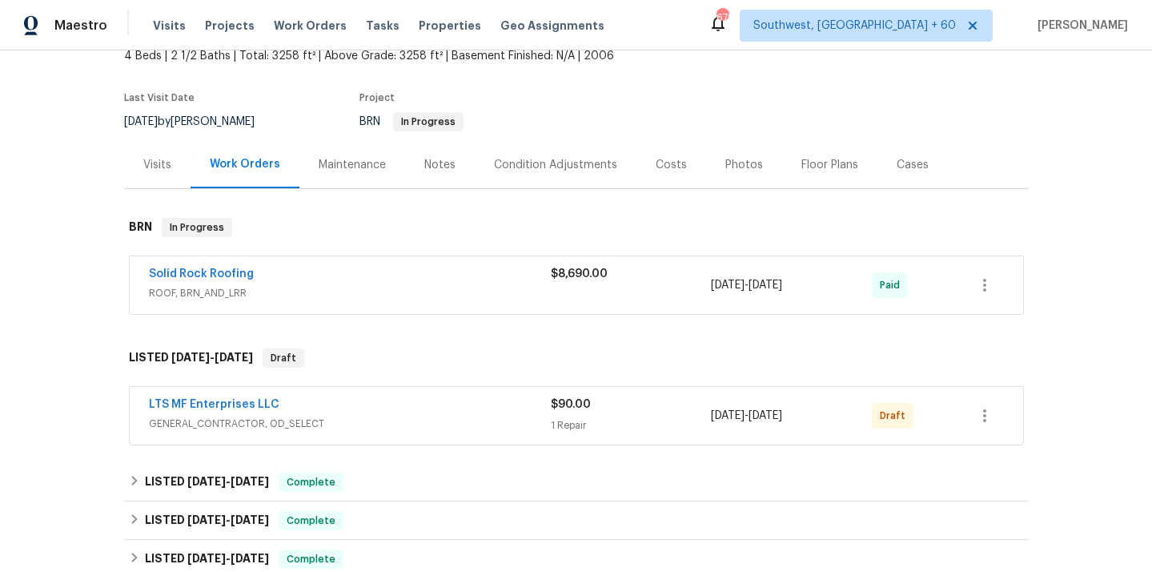
scroll to position [150, 0]
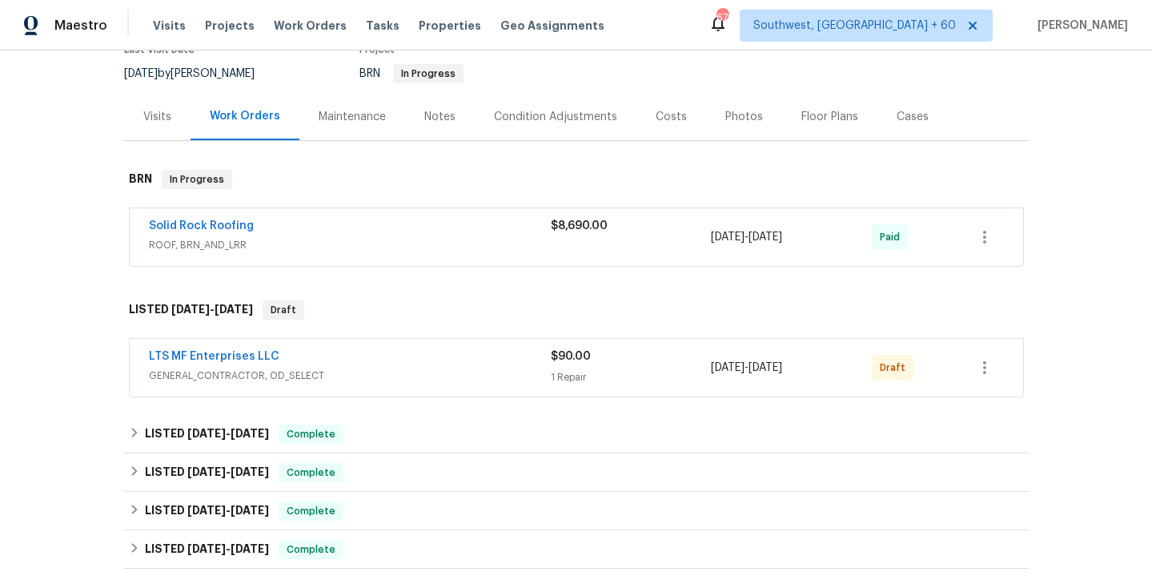
click at [256, 373] on span "GENERAL_CONTRACTOR, OD_SELECT" at bounding box center [350, 376] width 402 height 16
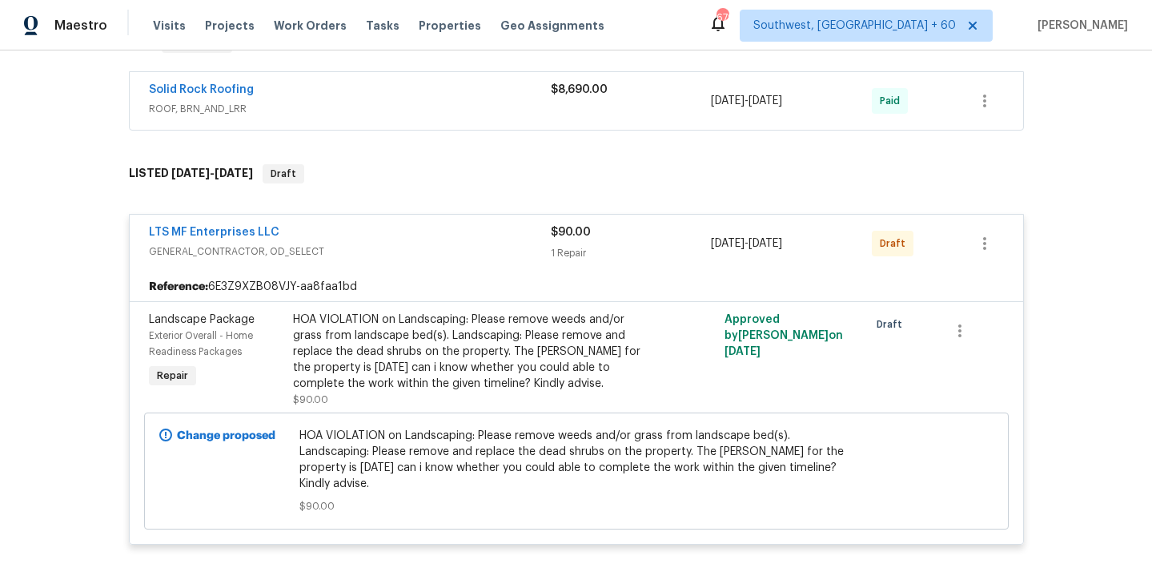
scroll to position [307, 0]
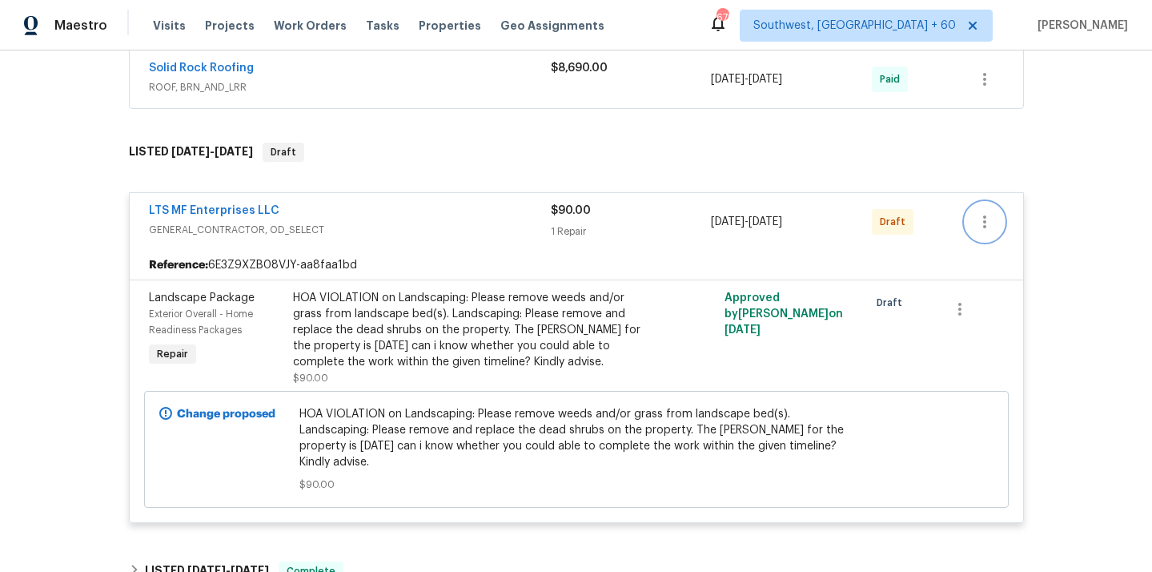
click at [992, 227] on icon "button" at bounding box center [984, 221] width 19 height 19
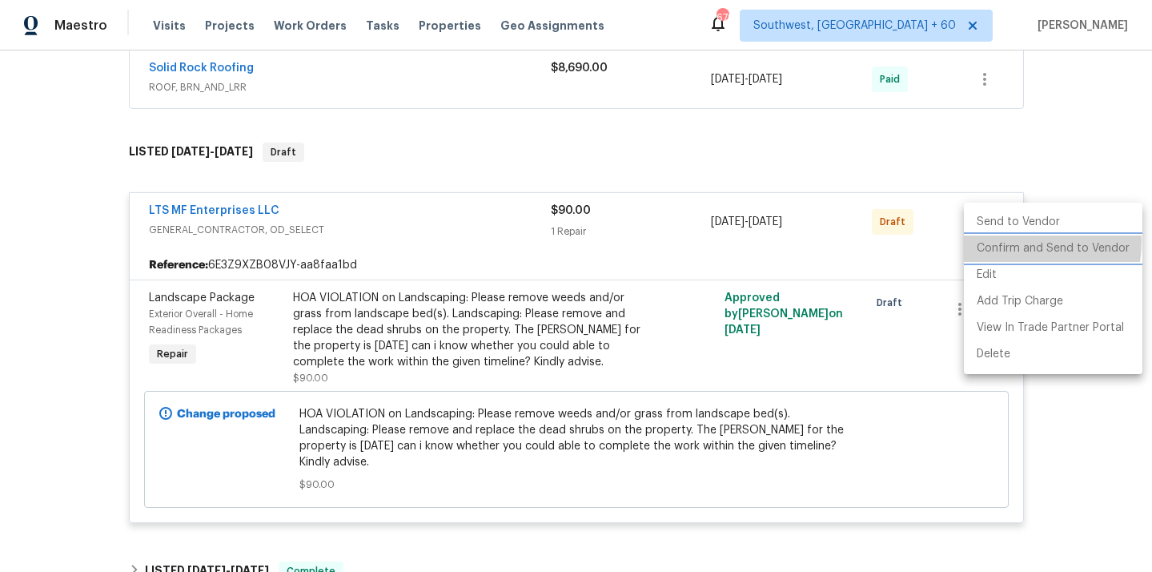
click at [999, 241] on li "Confirm and Send to Vendor" at bounding box center [1053, 248] width 179 height 26
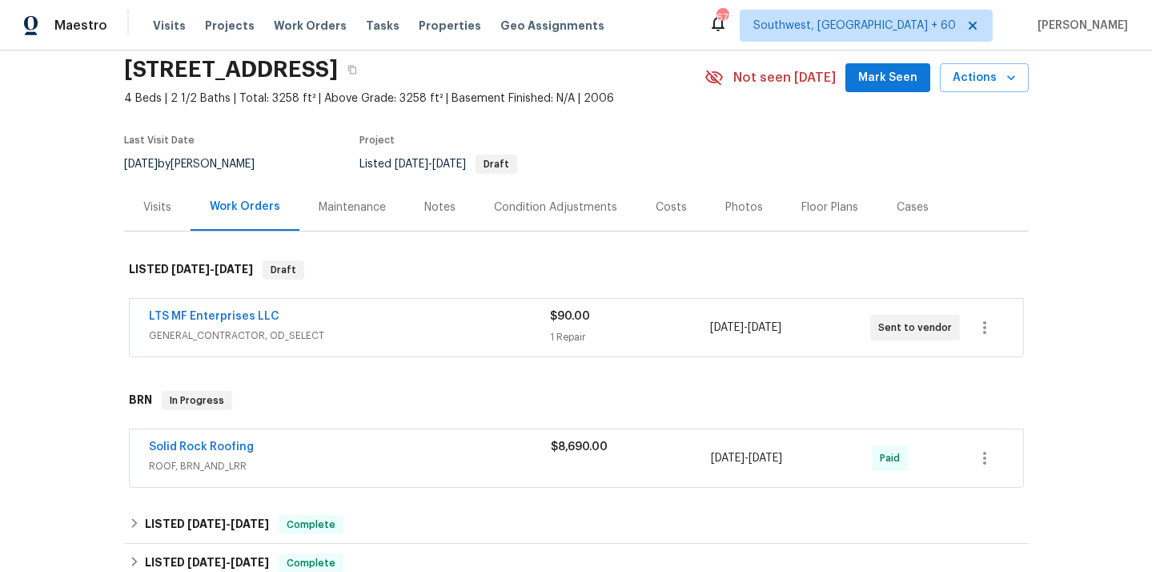
scroll to position [66, 0]
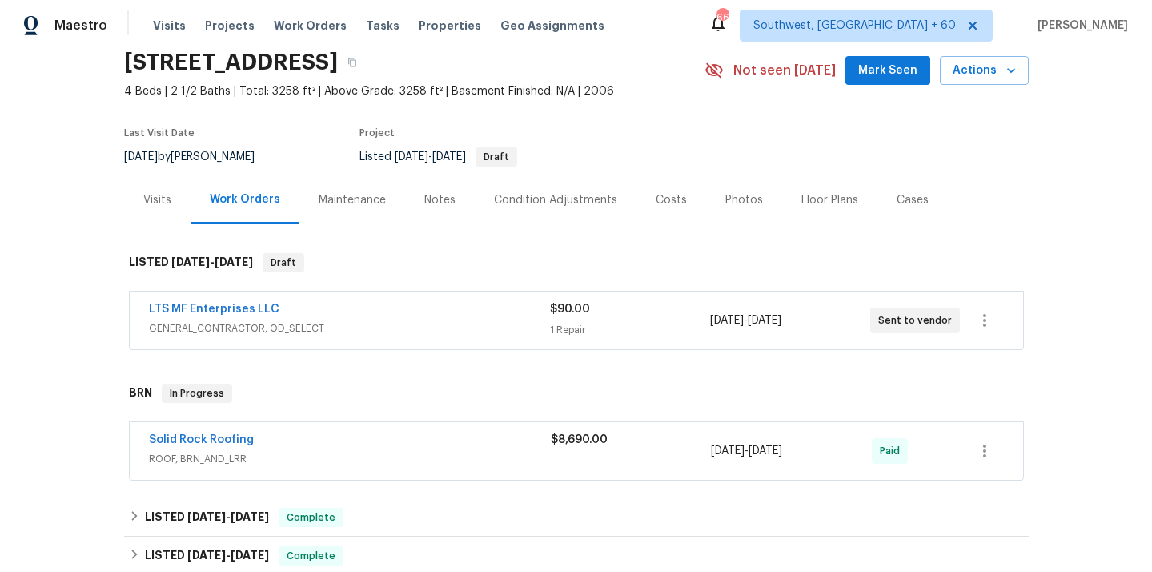
click at [244, 303] on span "LTS MF Enterprises LLC" at bounding box center [214, 309] width 131 height 16
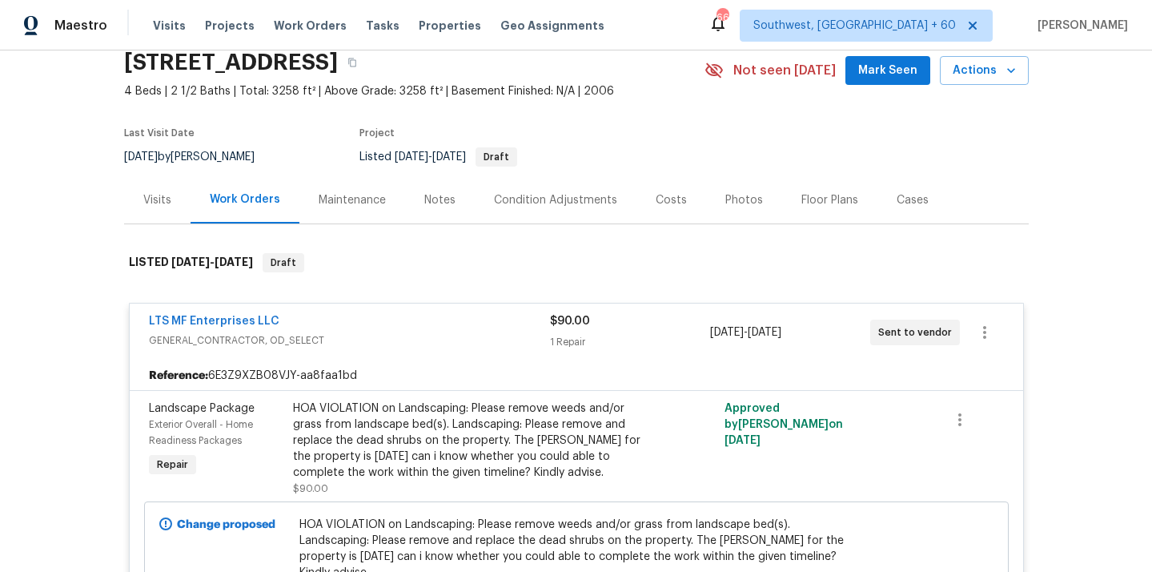
click at [240, 311] on div "LTS MF Enterprises LLC GENERAL_CONTRACTOR, OD_SELECT $90.00 1 Repair 10/1/2025 …" at bounding box center [577, 332] width 894 height 58
click at [240, 320] on link "LTS MF Enterprises LLC" at bounding box center [214, 320] width 131 height 11
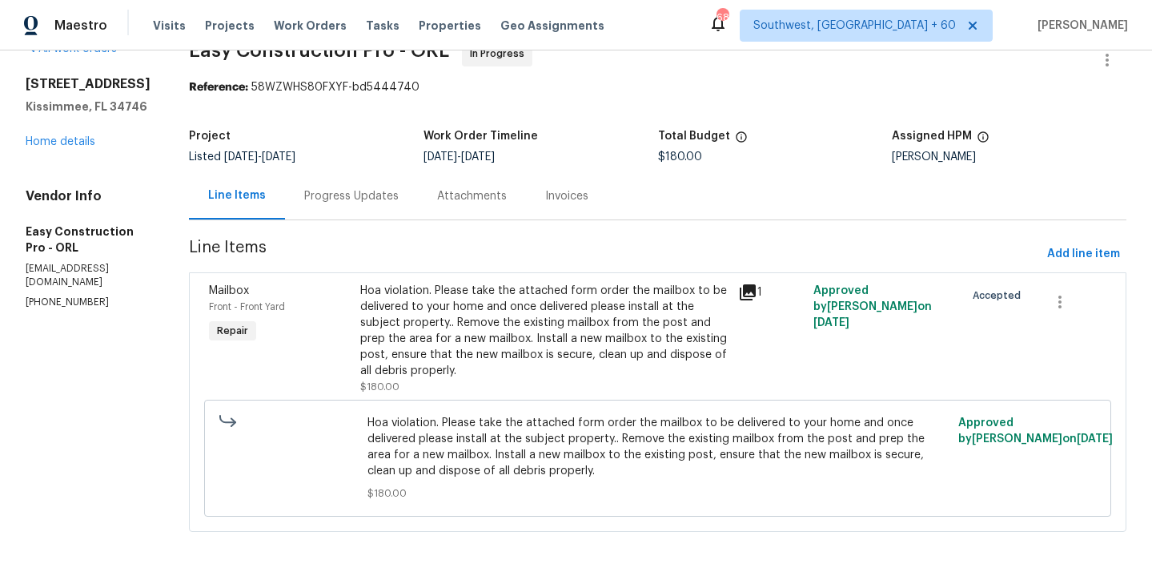
scroll to position [40, 0]
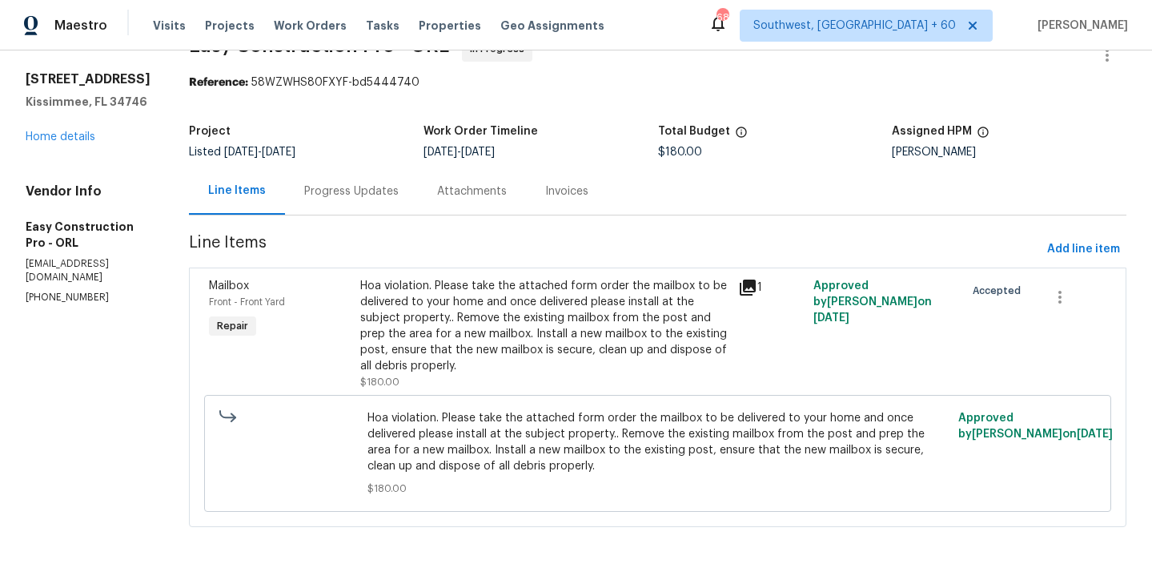
click at [365, 199] on div "Progress Updates" at bounding box center [351, 190] width 133 height 47
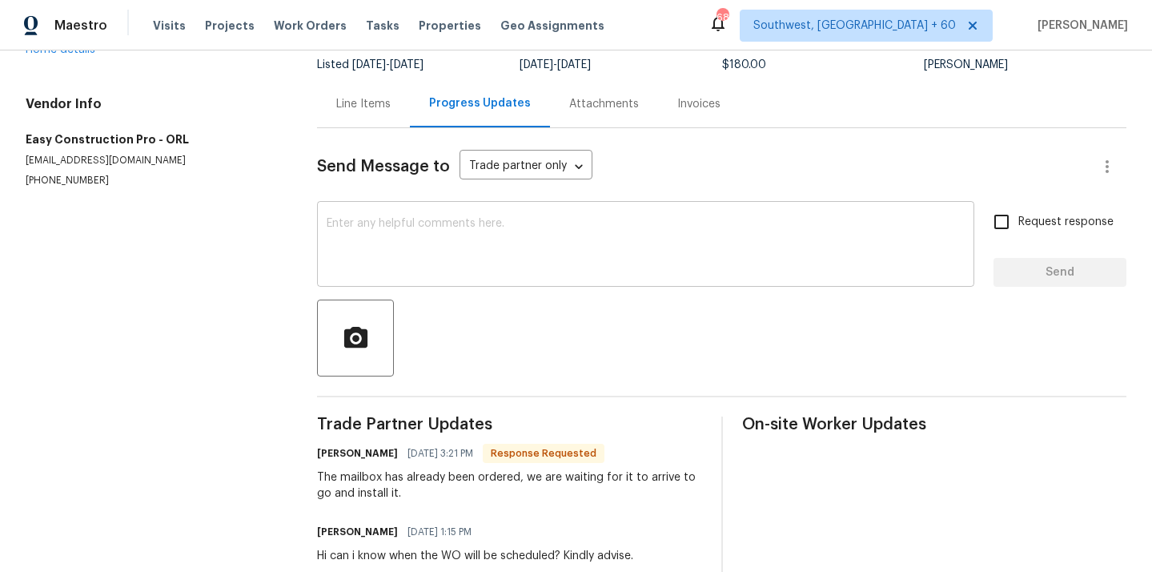
scroll to position [164, 0]
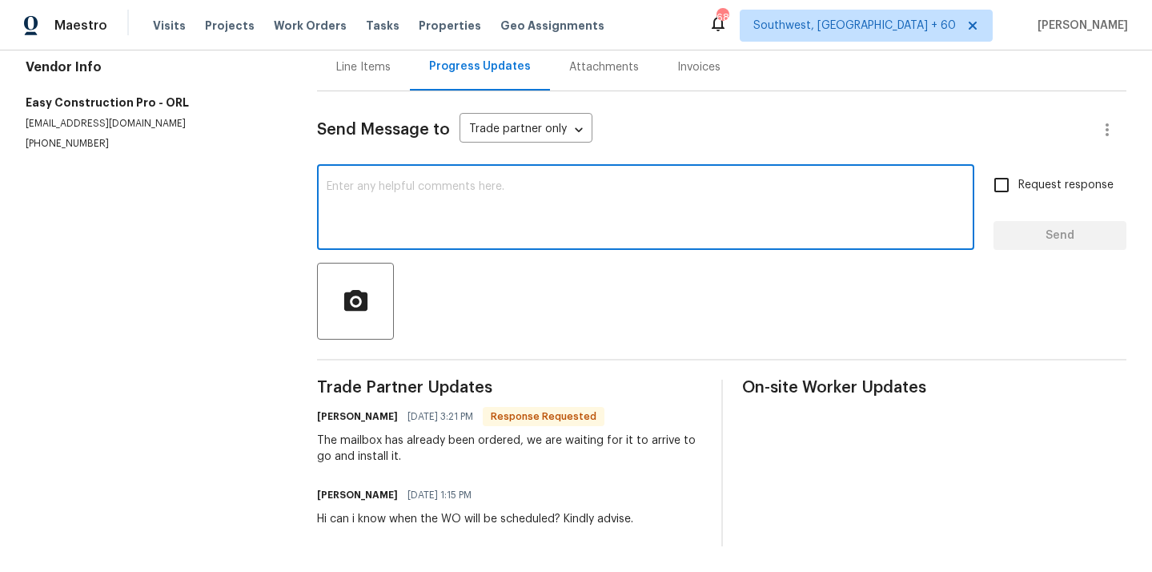
click at [495, 213] on textarea at bounding box center [646, 209] width 638 height 56
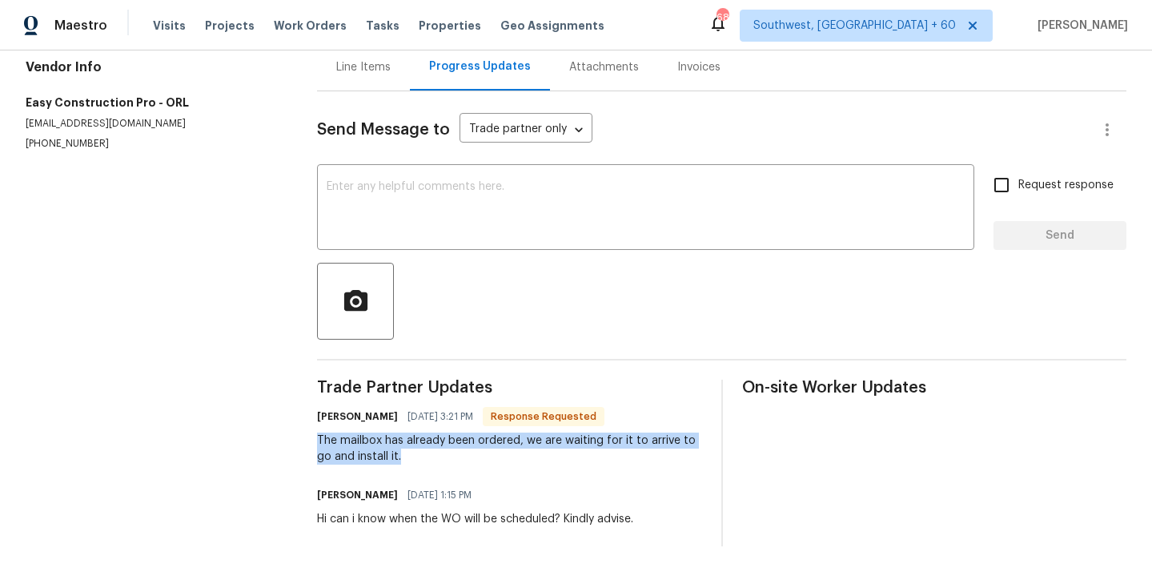
drag, startPoint x: 318, startPoint y: 436, endPoint x: 439, endPoint y: 458, distance: 122.8
click at [441, 458] on div "The mailbox has already been ordered, we are waiting for it to arrive to go and…" at bounding box center [509, 448] width 385 height 32
copy div "The mailbox has already been ordered, we are waiting for it to arrive to go and…"
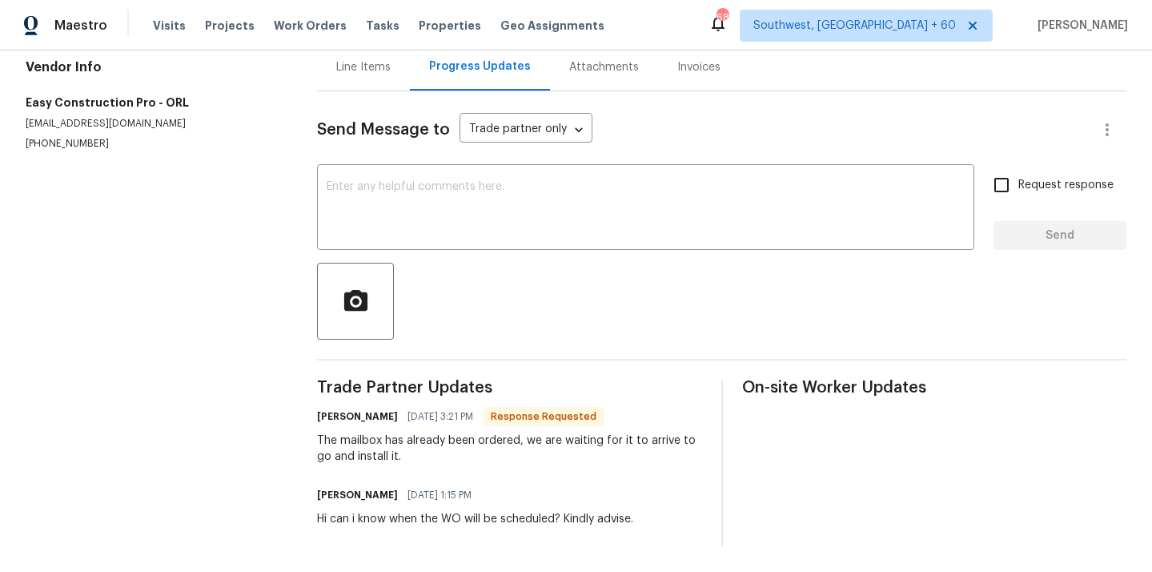
click at [538, 332] on div at bounding box center [722, 301] width 810 height 77
